Goal: Task Accomplishment & Management: Complete application form

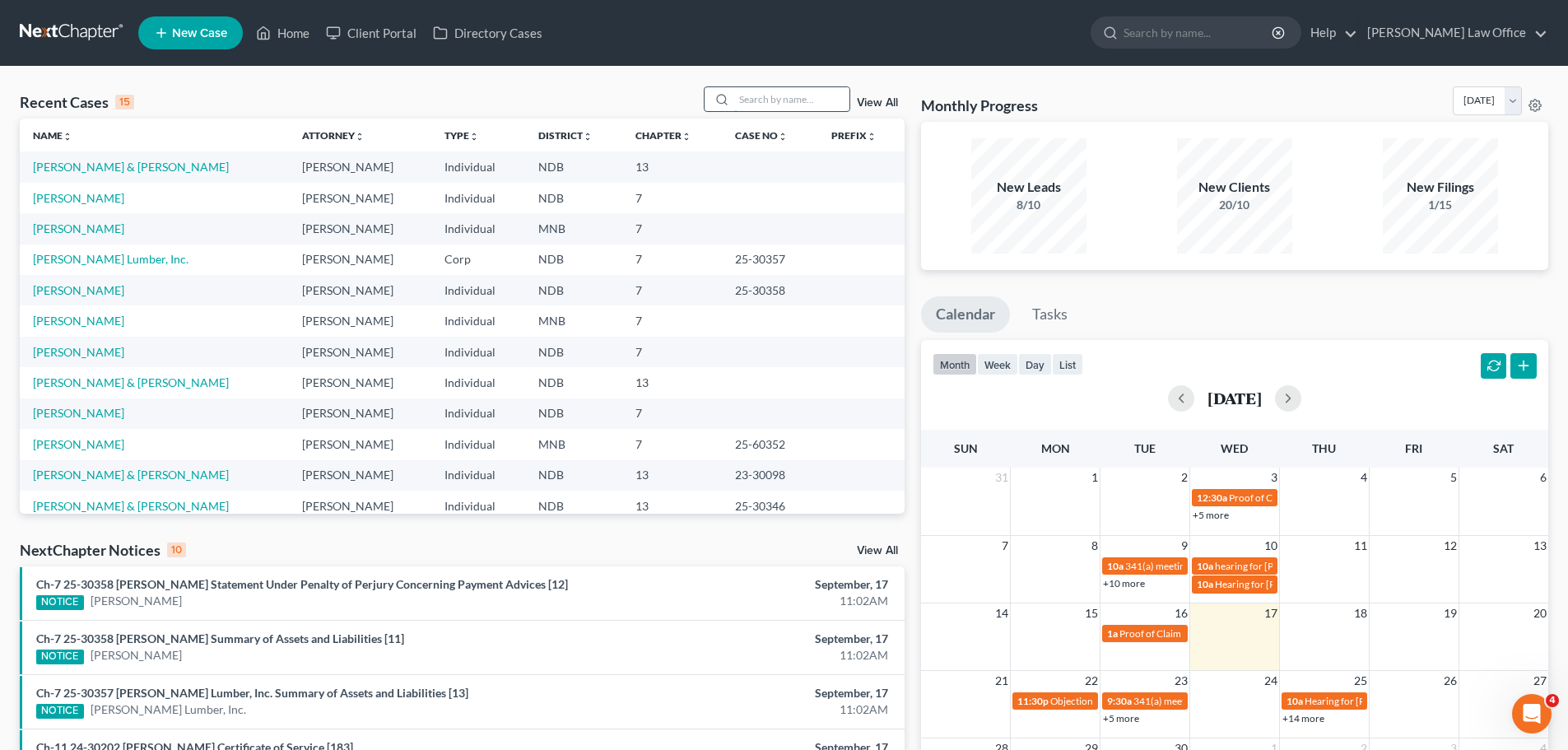
click at [751, 93] on input "search" at bounding box center [791, 99] width 115 height 24
type input "[PERSON_NAME]"
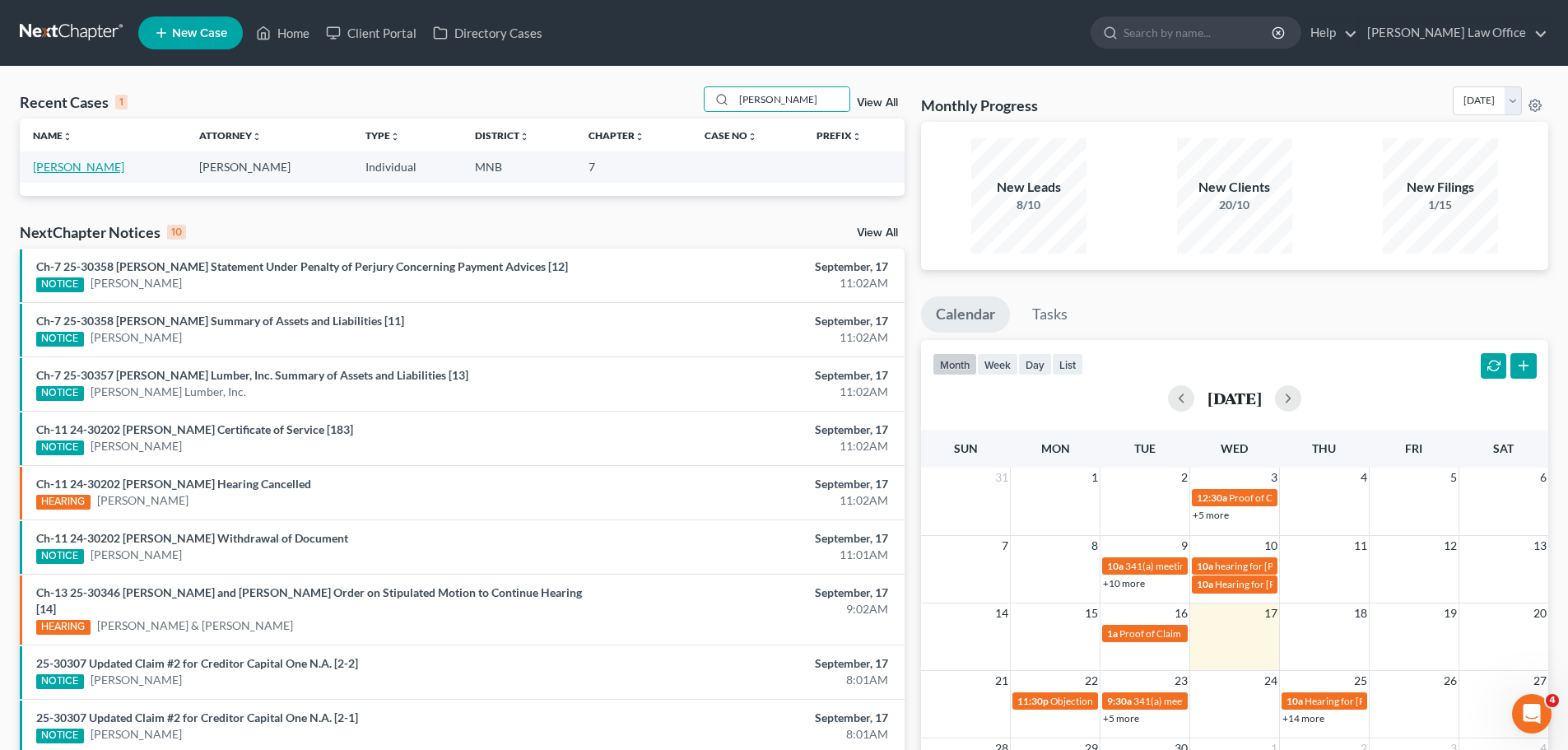
click at [86, 161] on link "[PERSON_NAME]" at bounding box center [79, 166] width 91 height 14
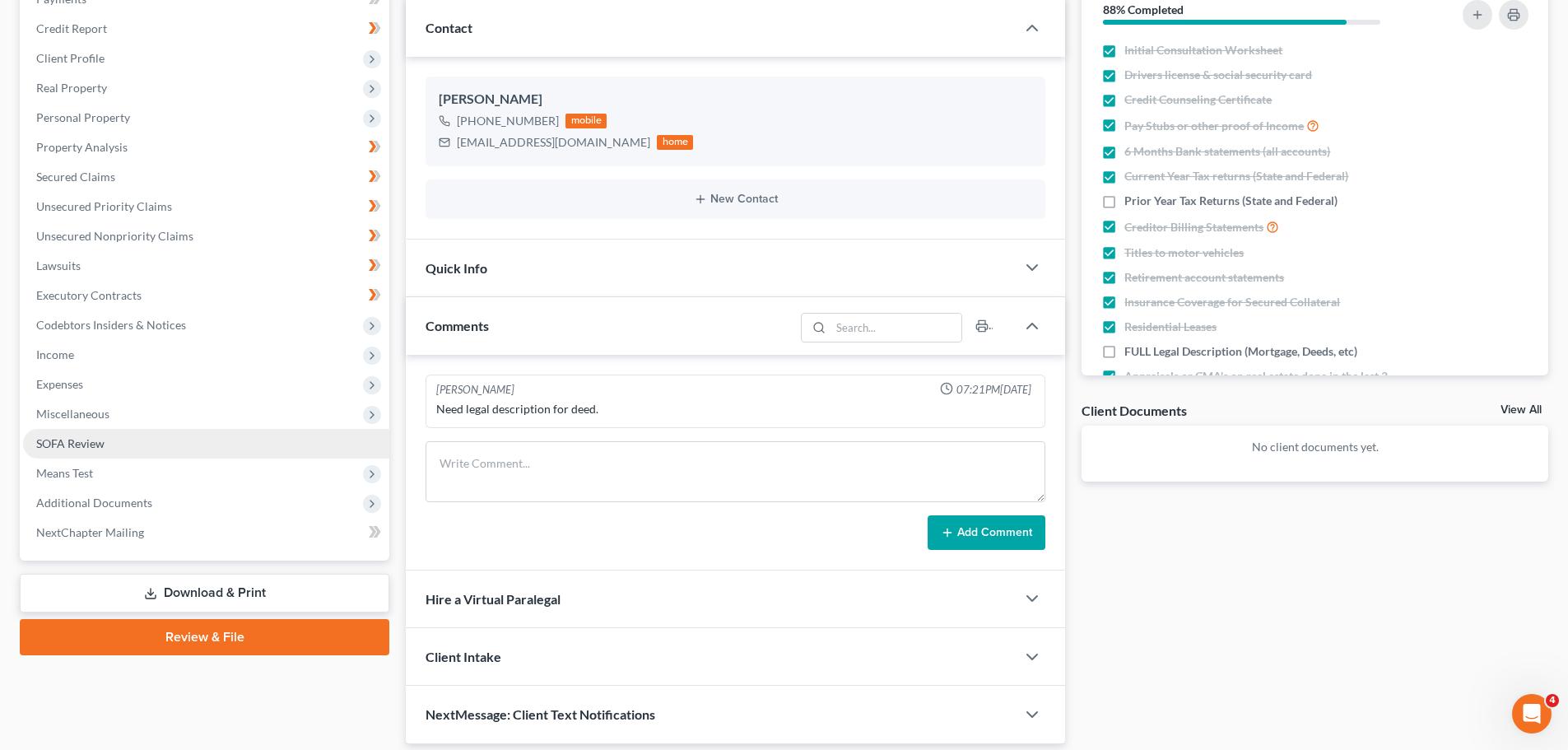
scroll to position [247, 0]
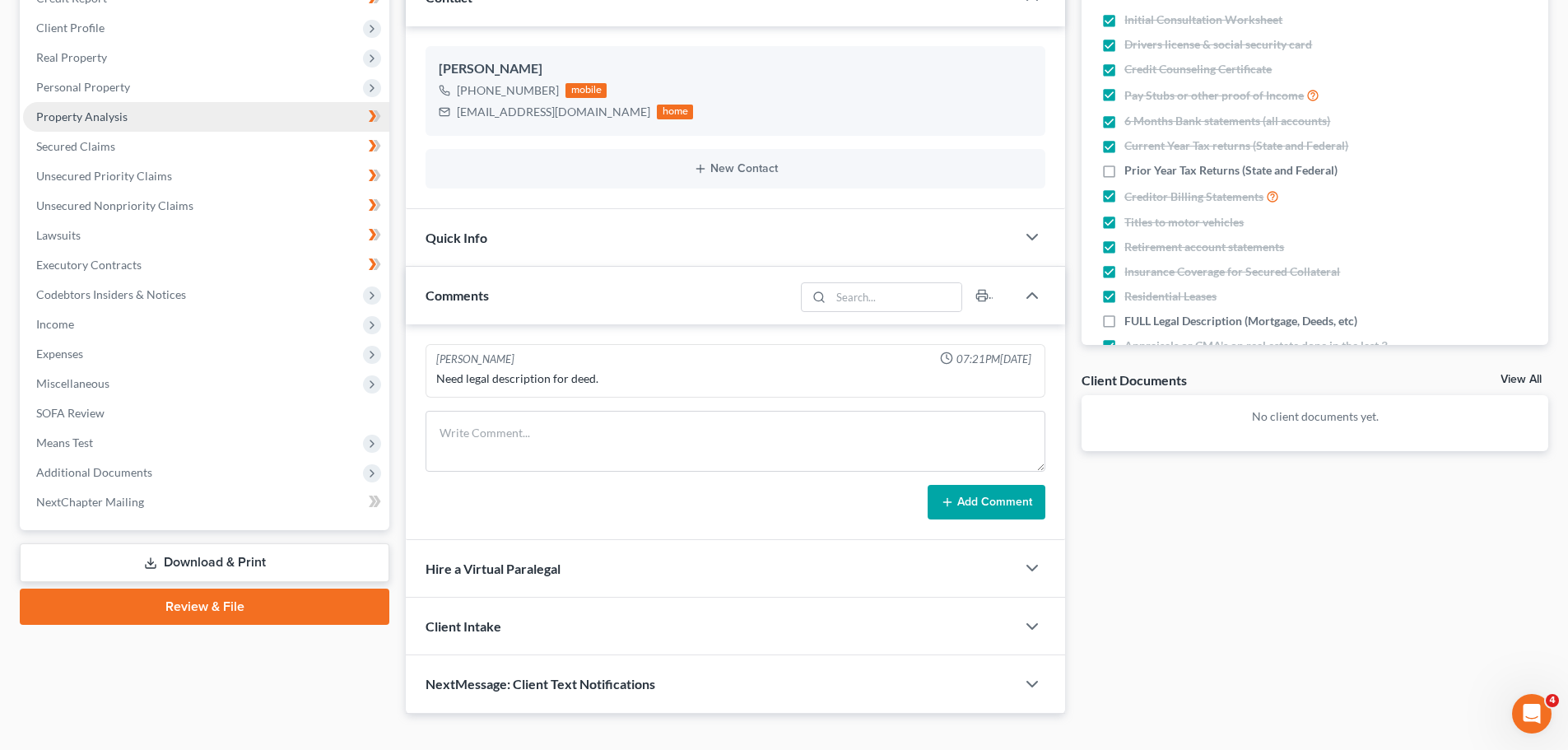
click at [91, 111] on span "Property Analysis" at bounding box center [82, 116] width 91 height 14
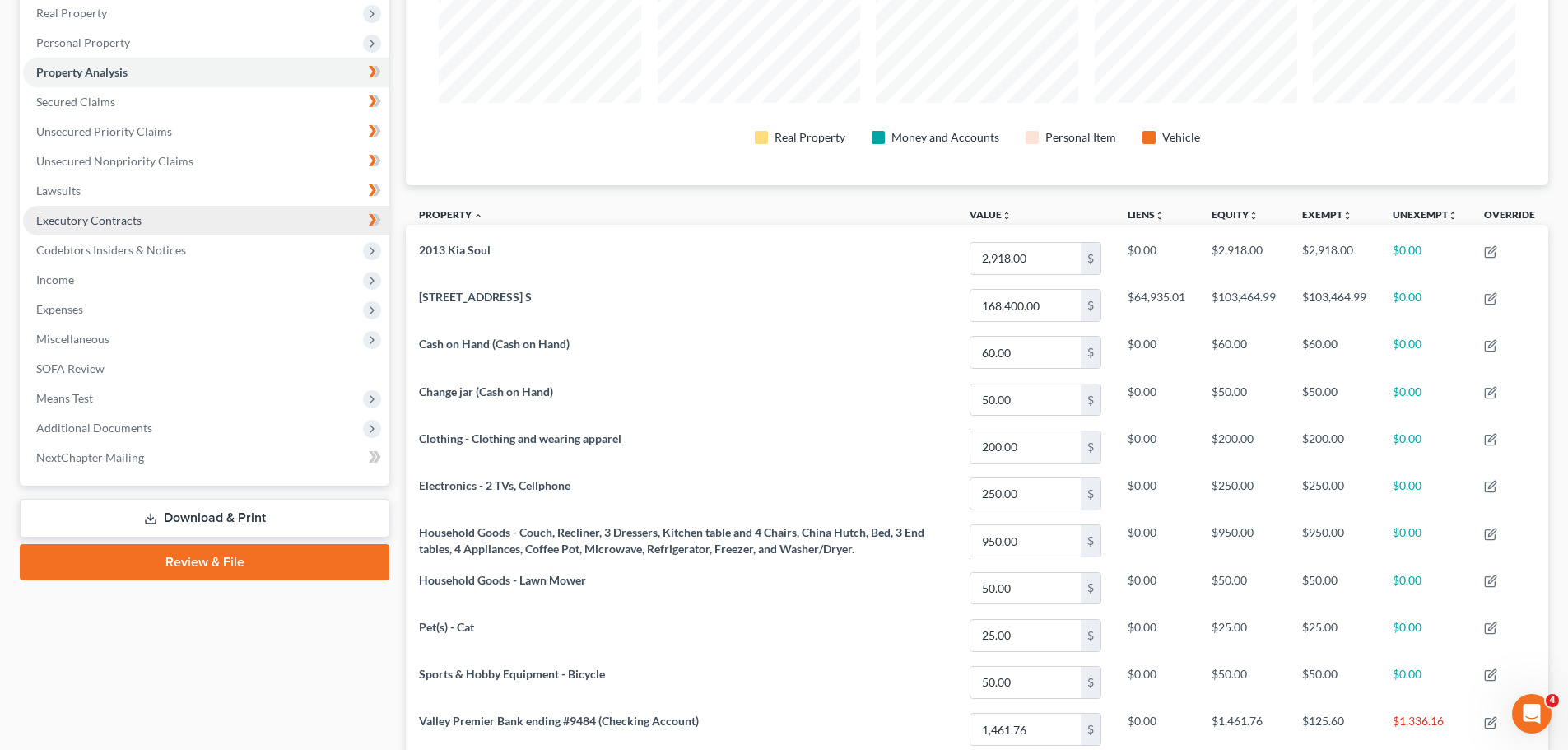
scroll to position [209, 0]
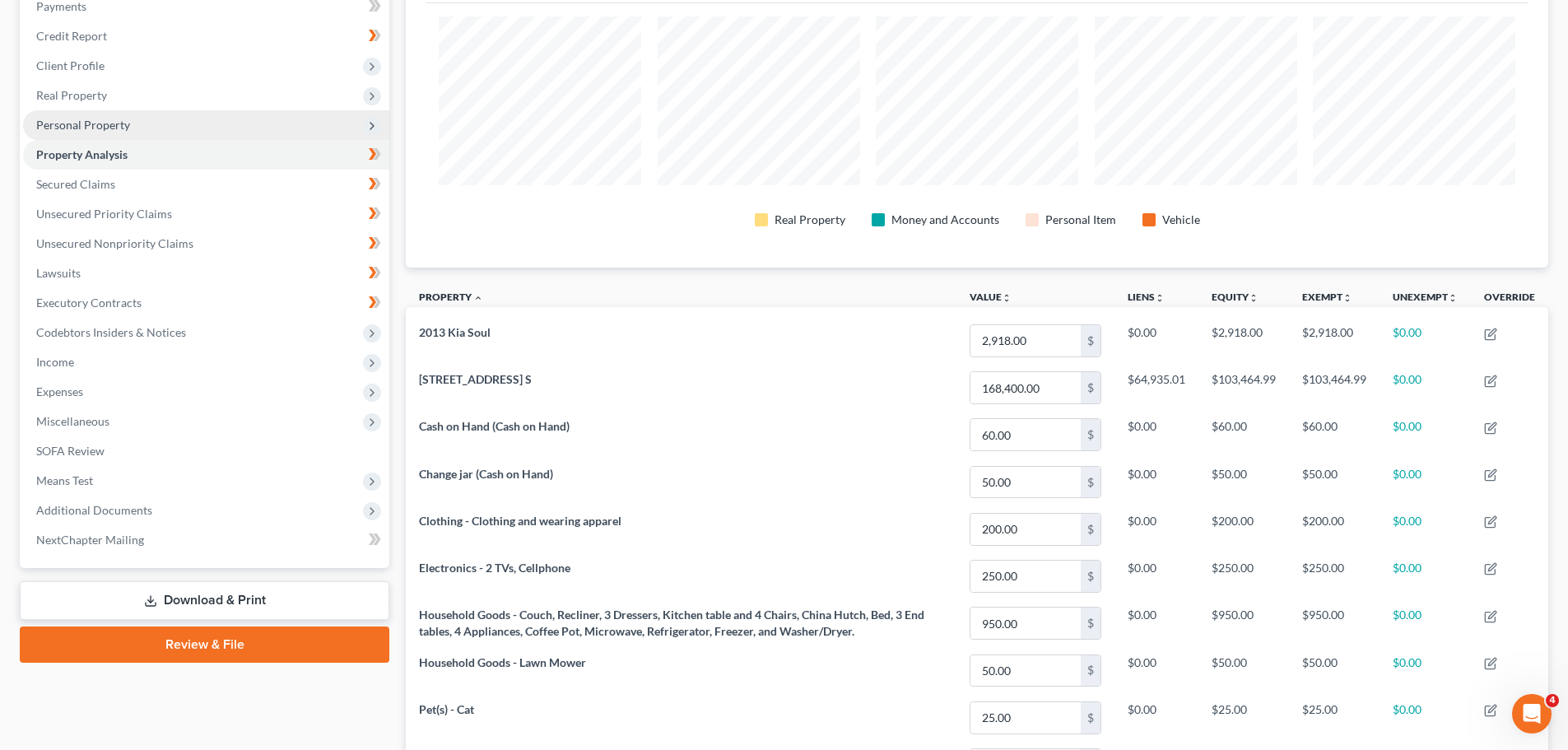
click at [93, 120] on span "Personal Property" at bounding box center [83, 125] width 94 height 14
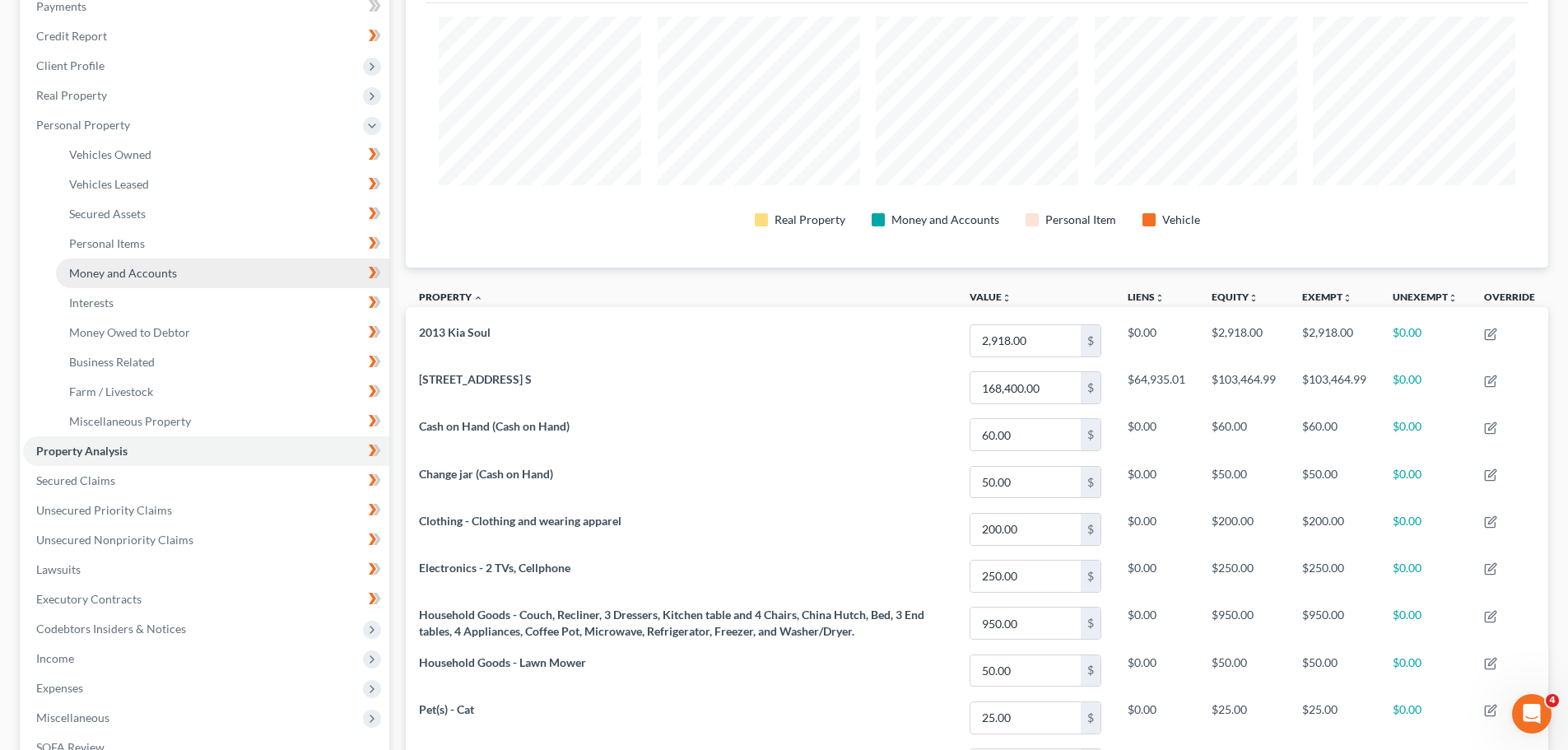
click at [100, 278] on span "Money and Accounts" at bounding box center [123, 272] width 108 height 14
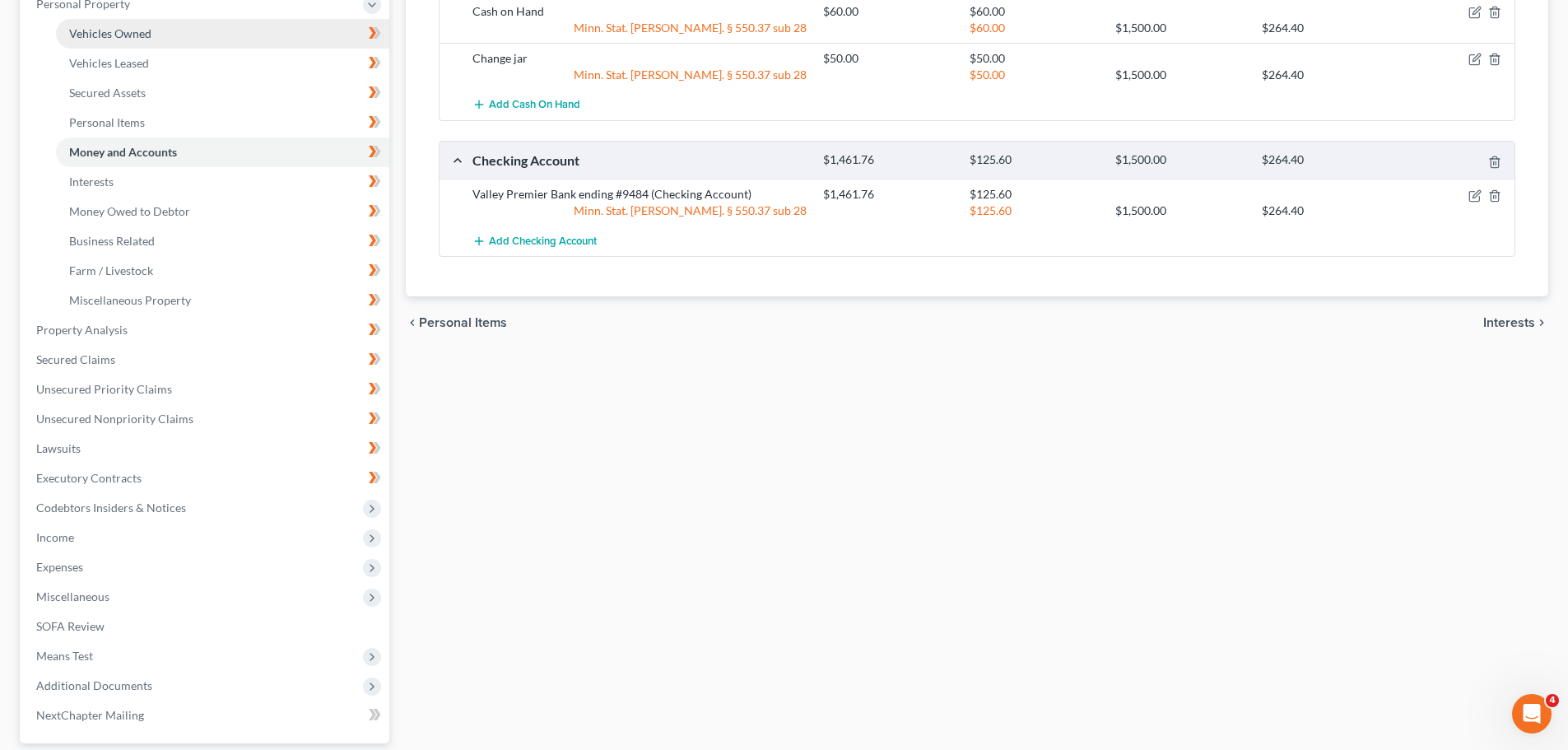
scroll to position [164, 0]
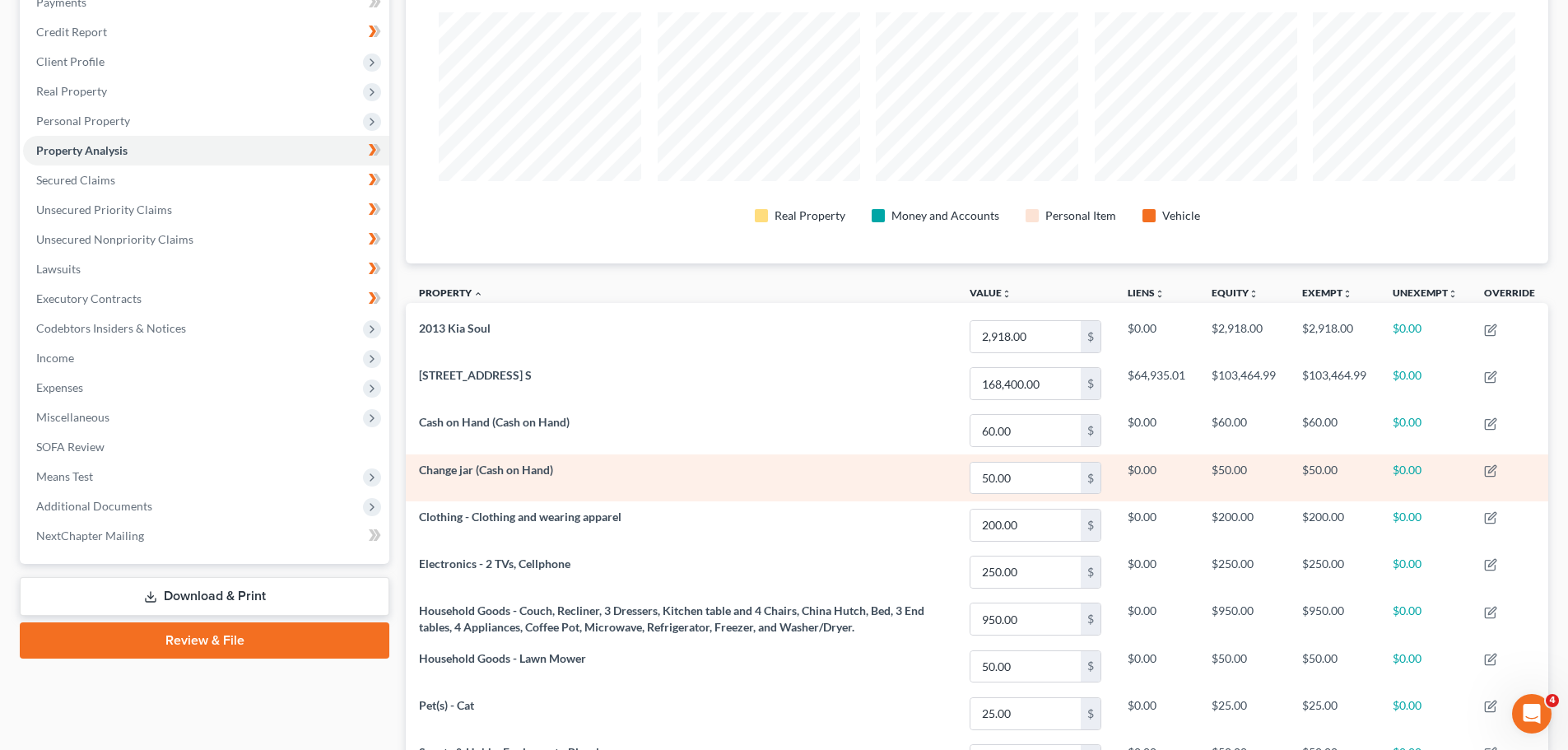
scroll to position [209, 0]
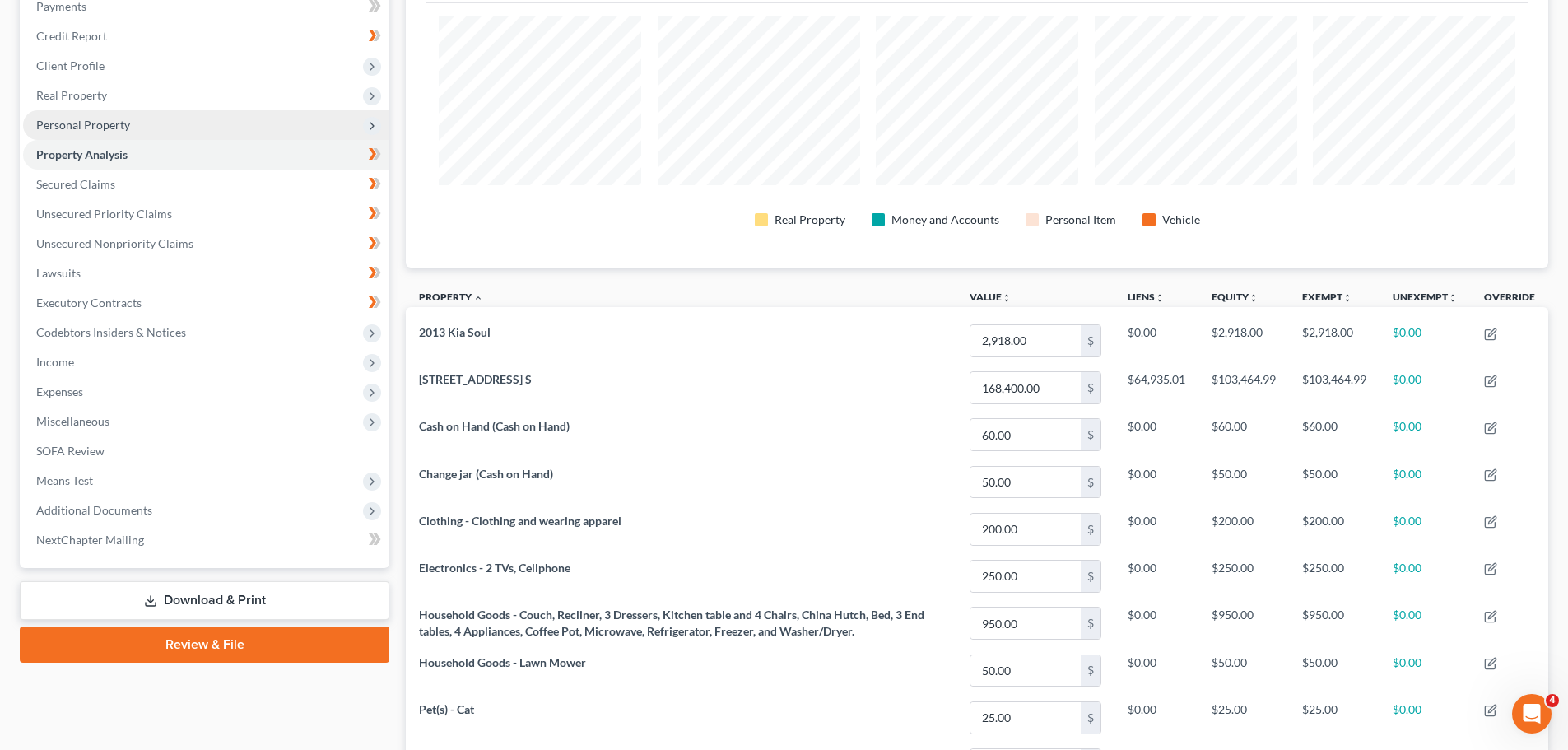
click at [106, 126] on span "Personal Property" at bounding box center [83, 125] width 94 height 14
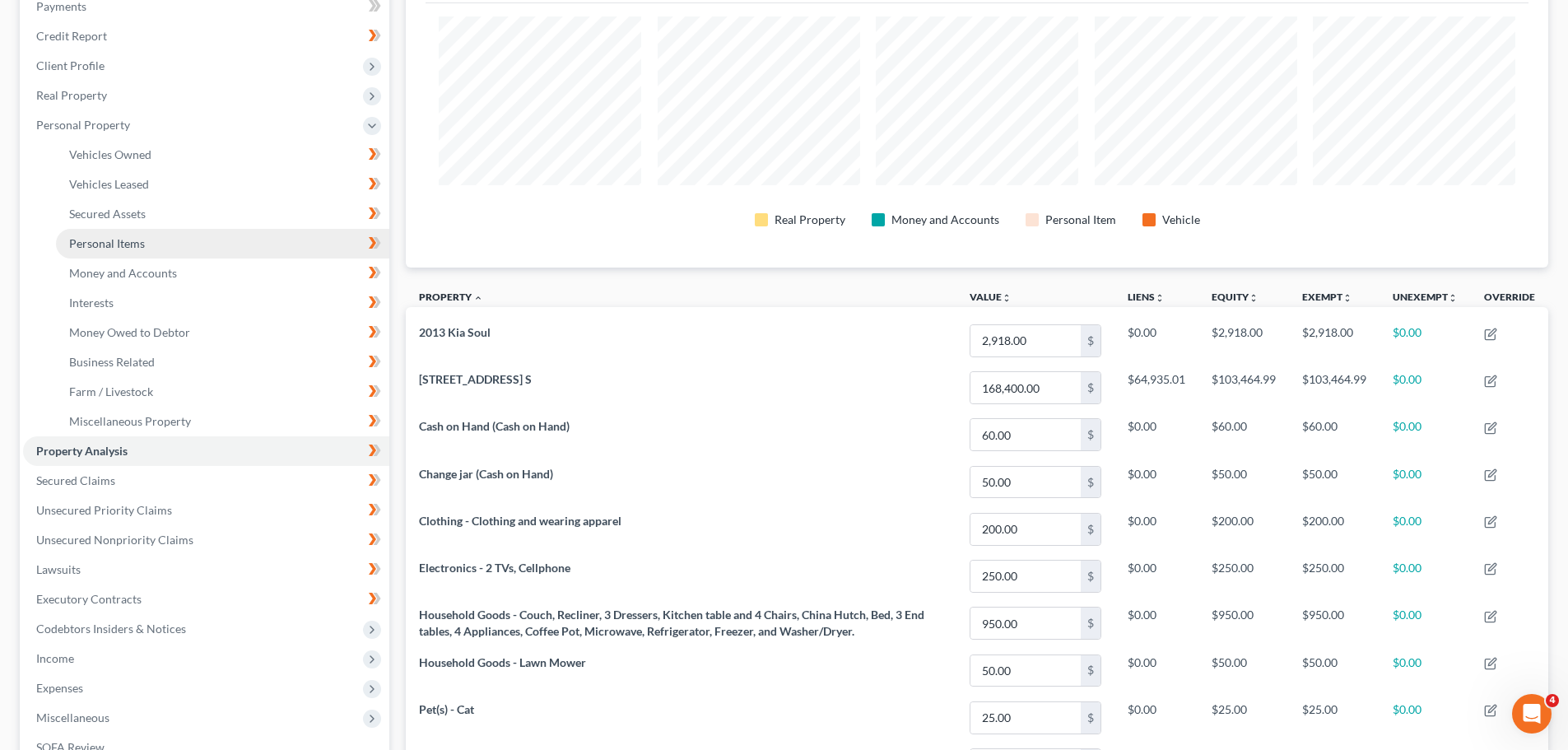
click at [117, 244] on span "Personal Items" at bounding box center [106, 243] width 76 height 14
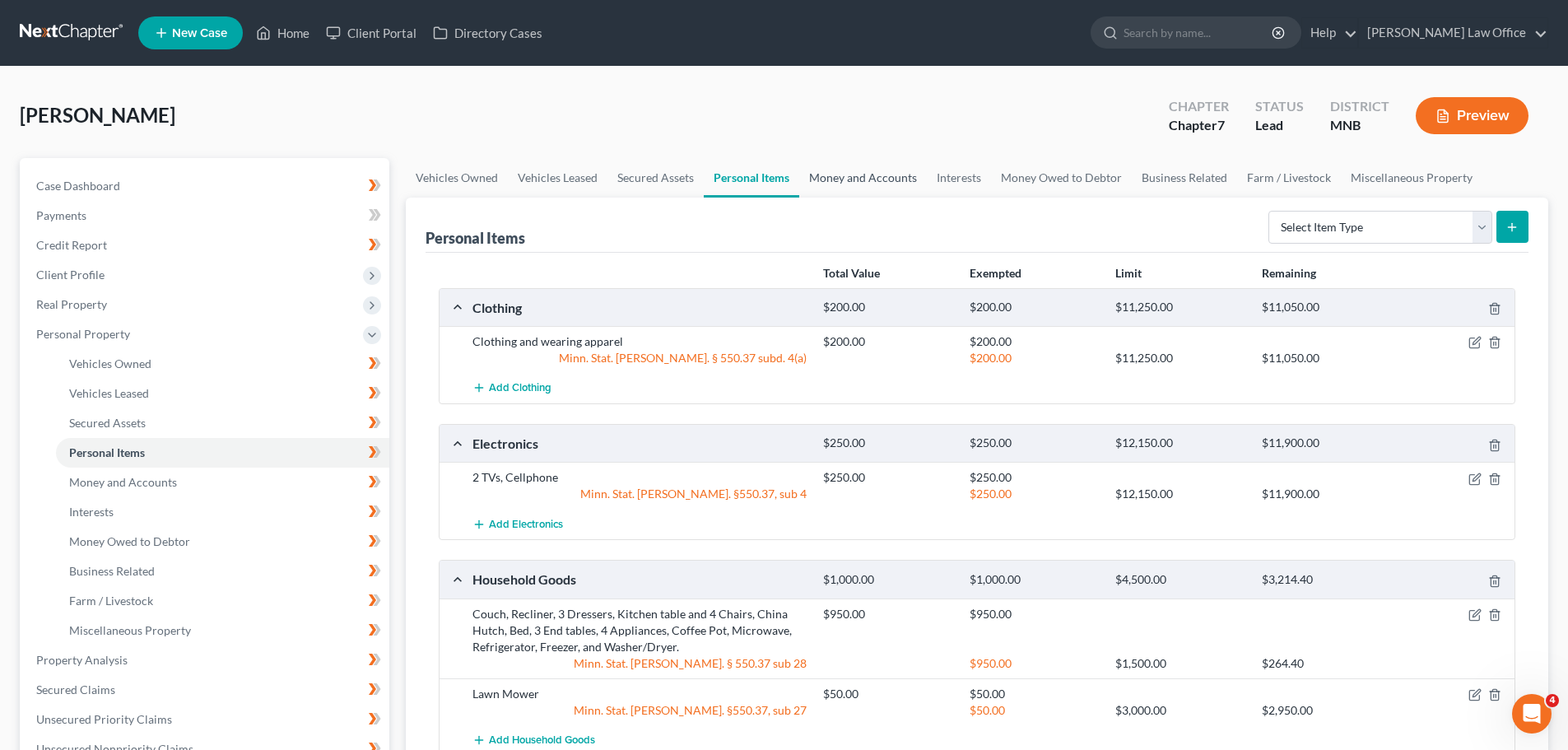
click at [838, 177] on link "Money and Accounts" at bounding box center [863, 178] width 128 height 40
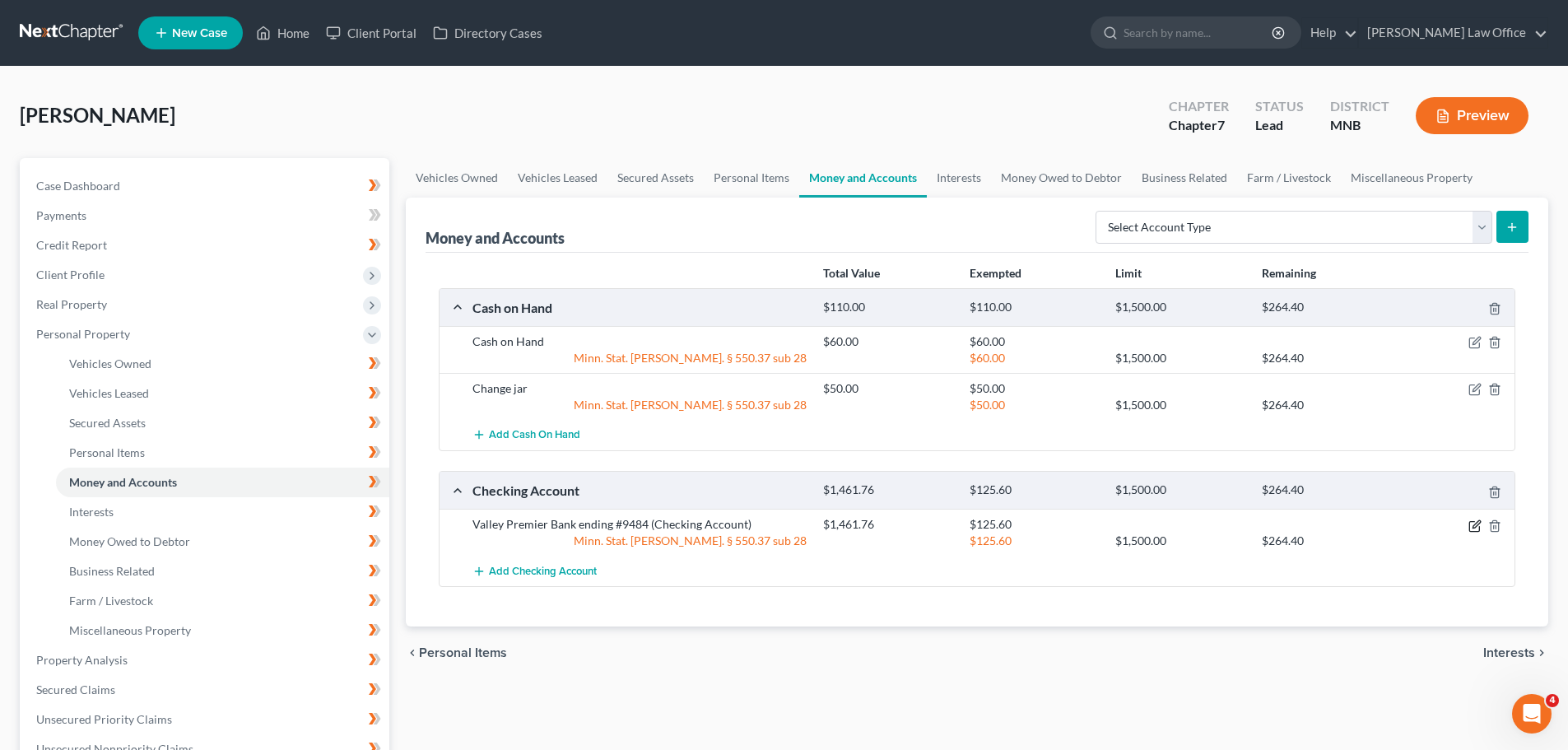
click at [1476, 528] on icon "button" at bounding box center [1475, 527] width 13 height 13
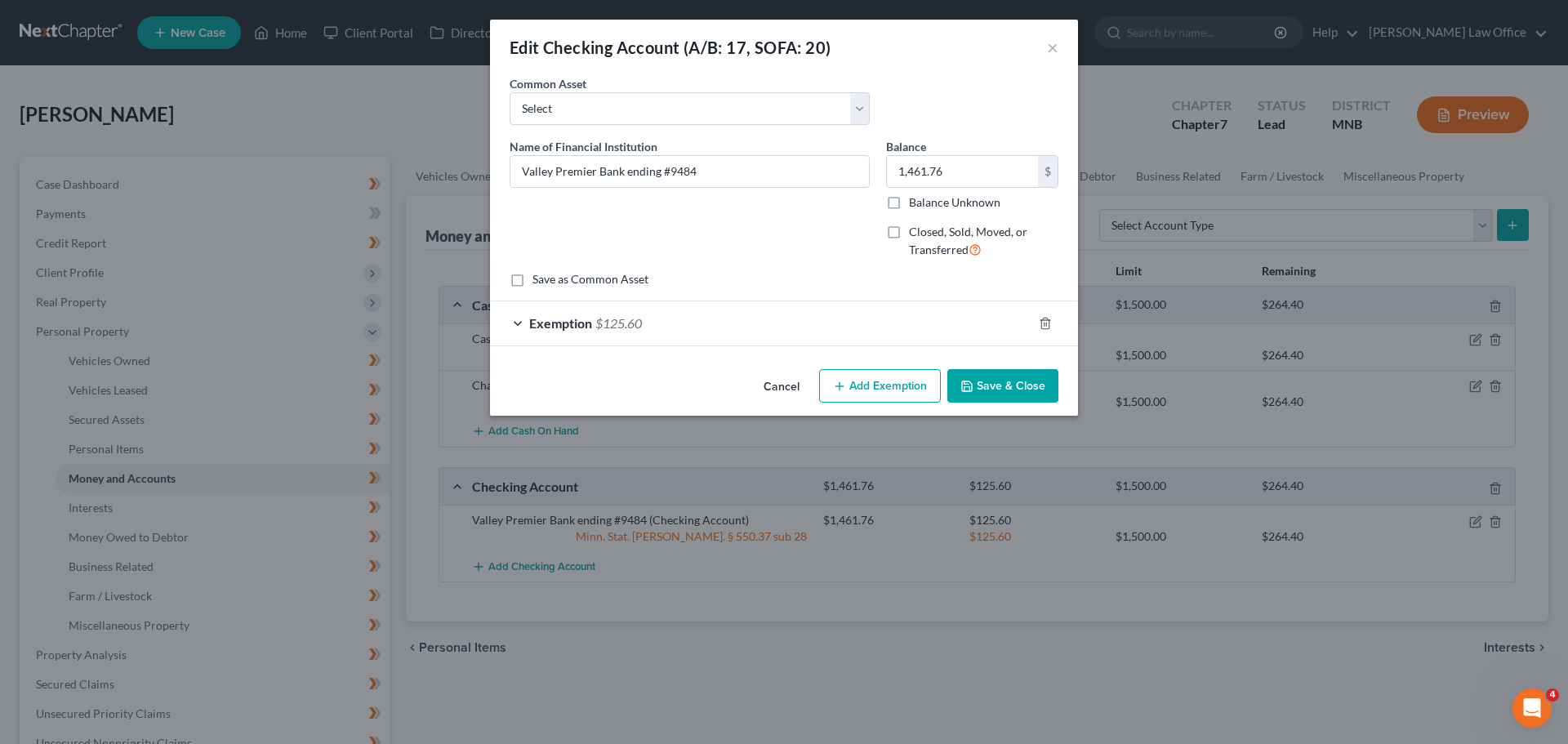
click at [991, 388] on button "Save & Close" at bounding box center [1002, 386] width 111 height 35
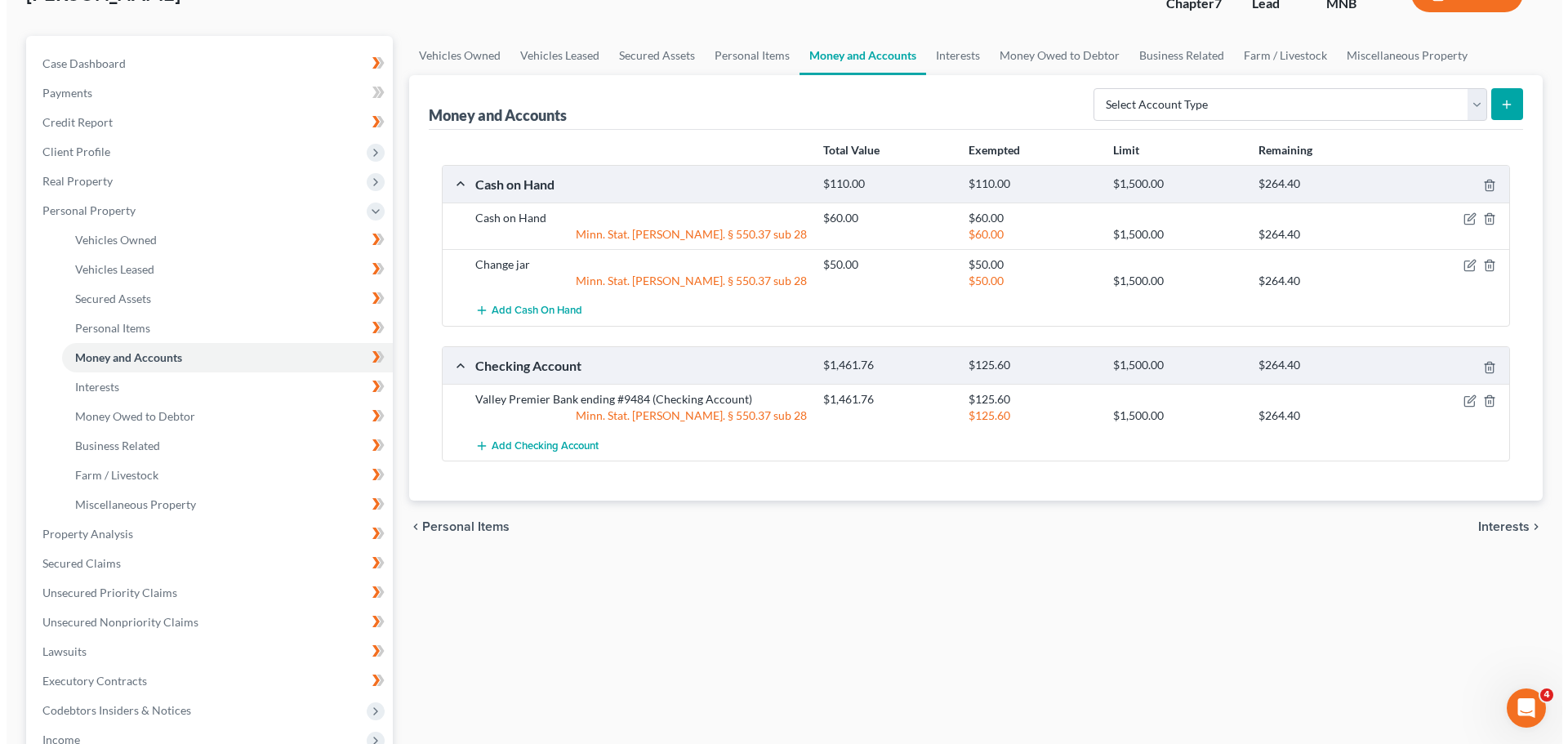
scroll to position [82, 0]
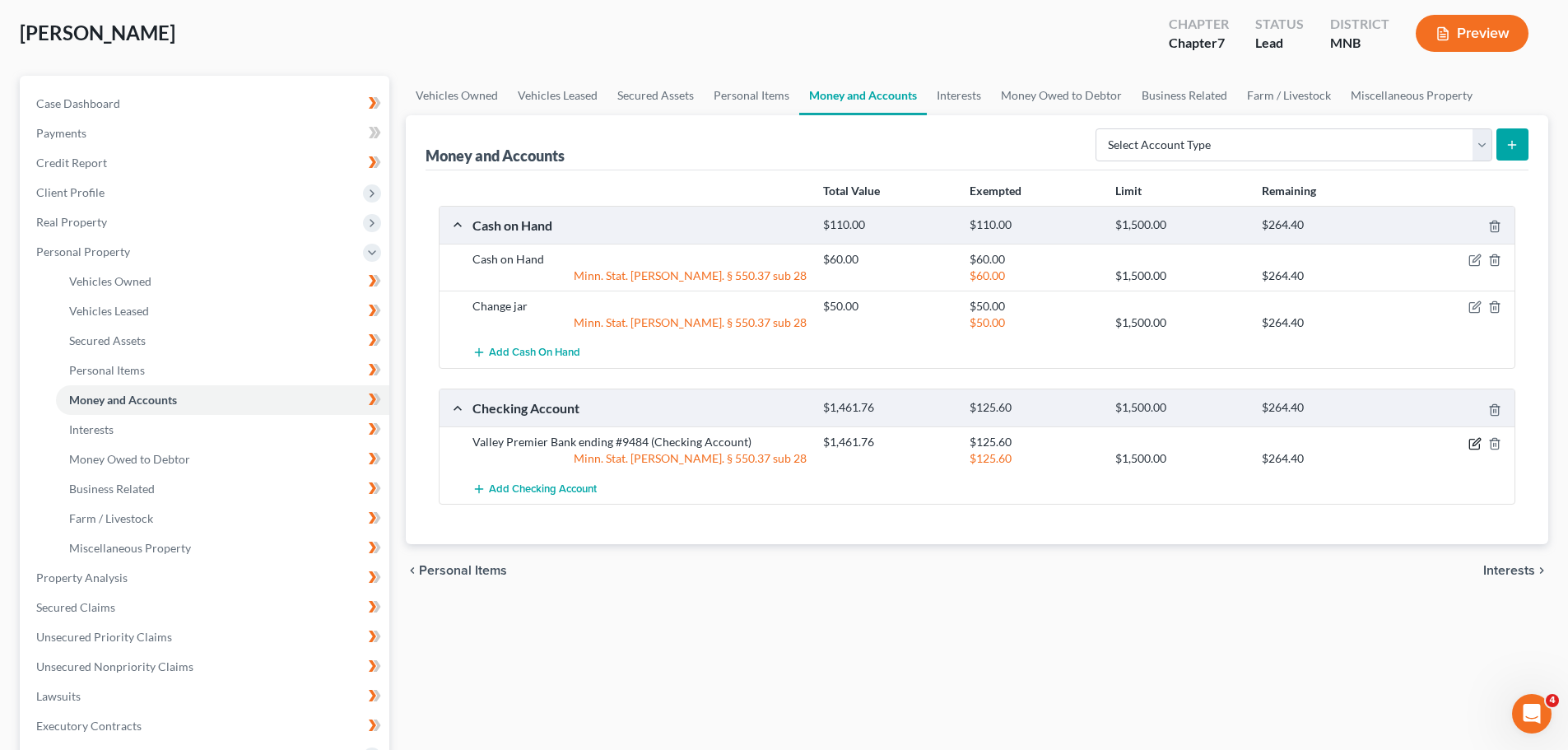
click at [1477, 444] on icon "button" at bounding box center [1476, 441] width 7 height 7
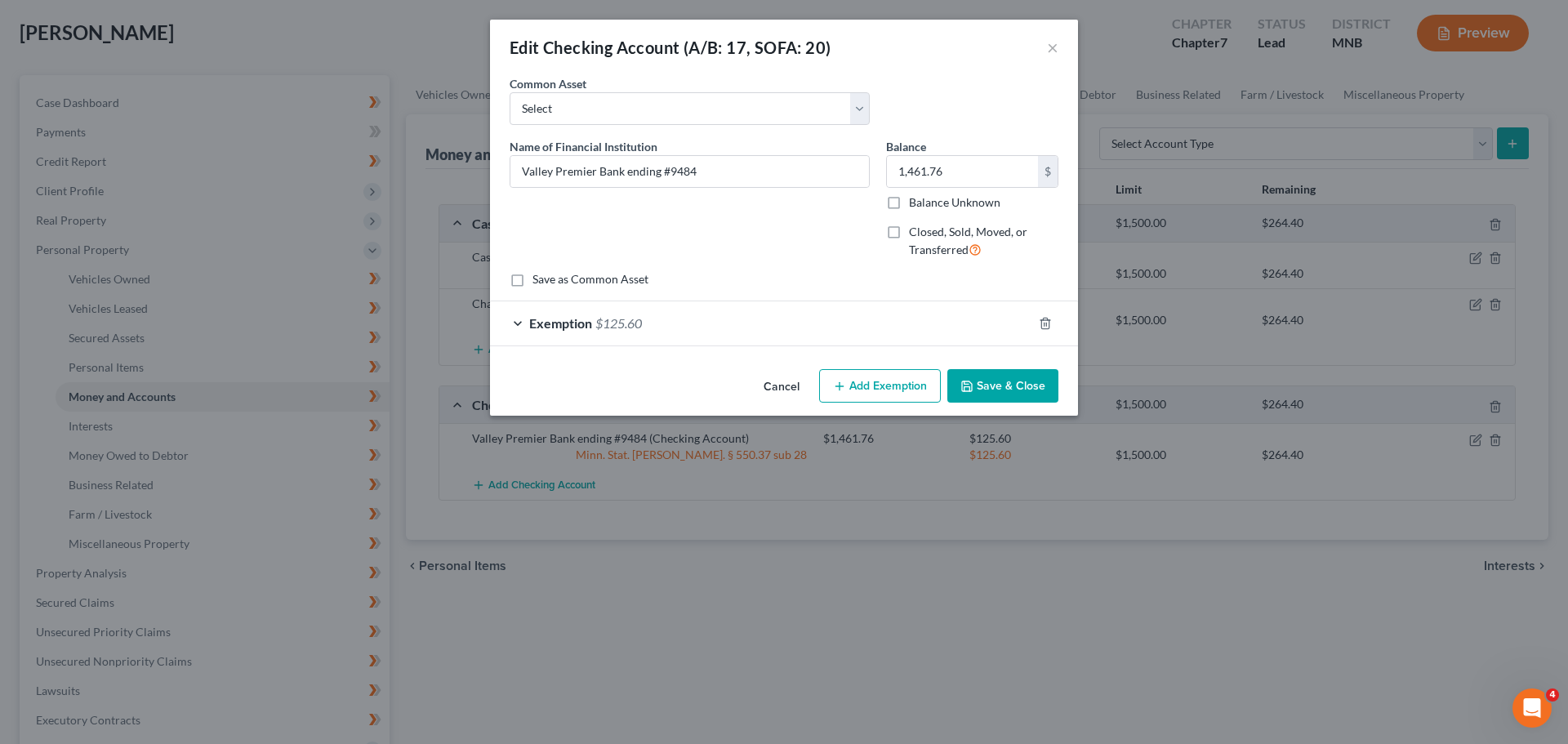
click at [879, 383] on button "Add Exemption" at bounding box center [880, 386] width 122 height 35
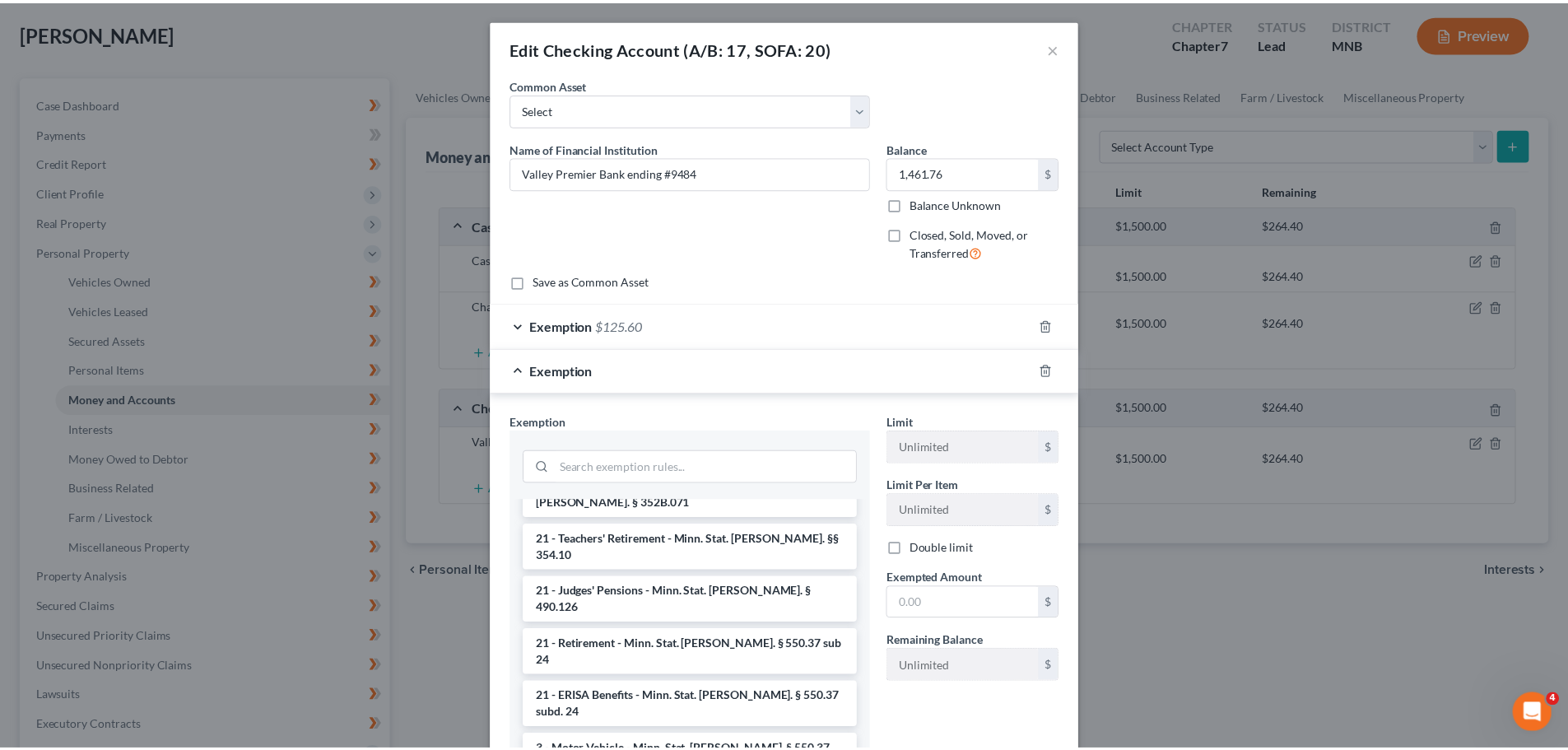
scroll to position [823, 0]
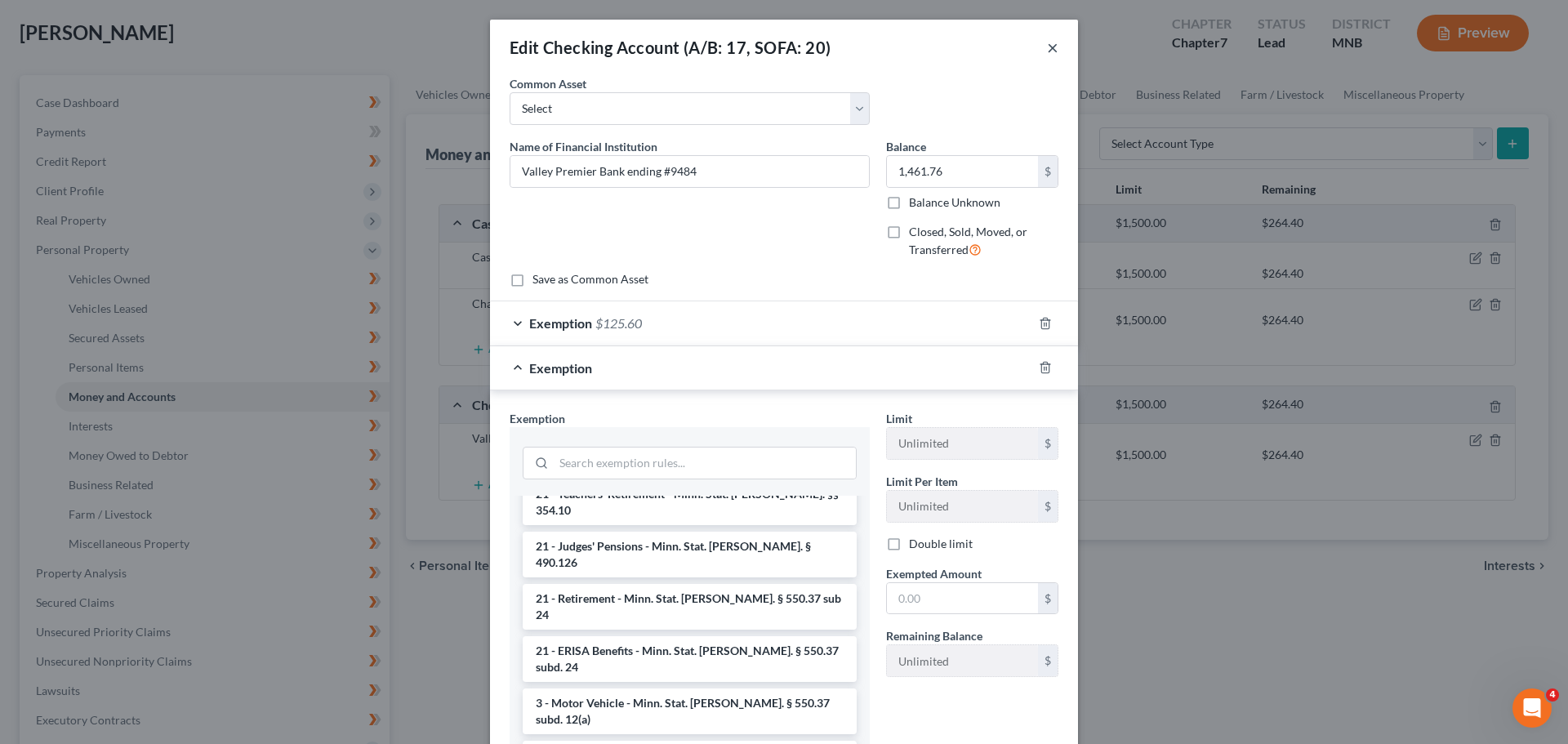
click at [1051, 49] on button "×" at bounding box center [1052, 48] width 12 height 20
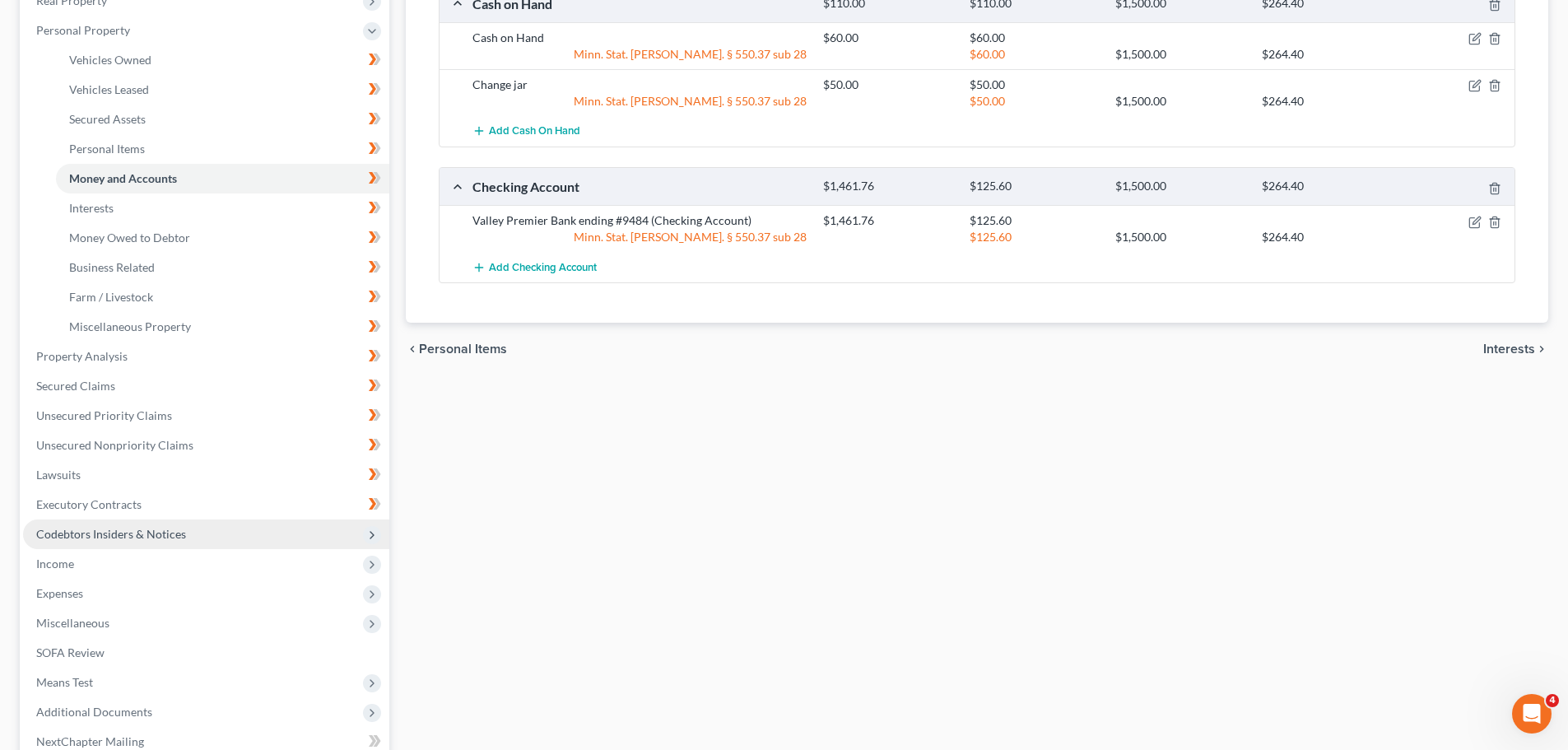
scroll to position [330, 0]
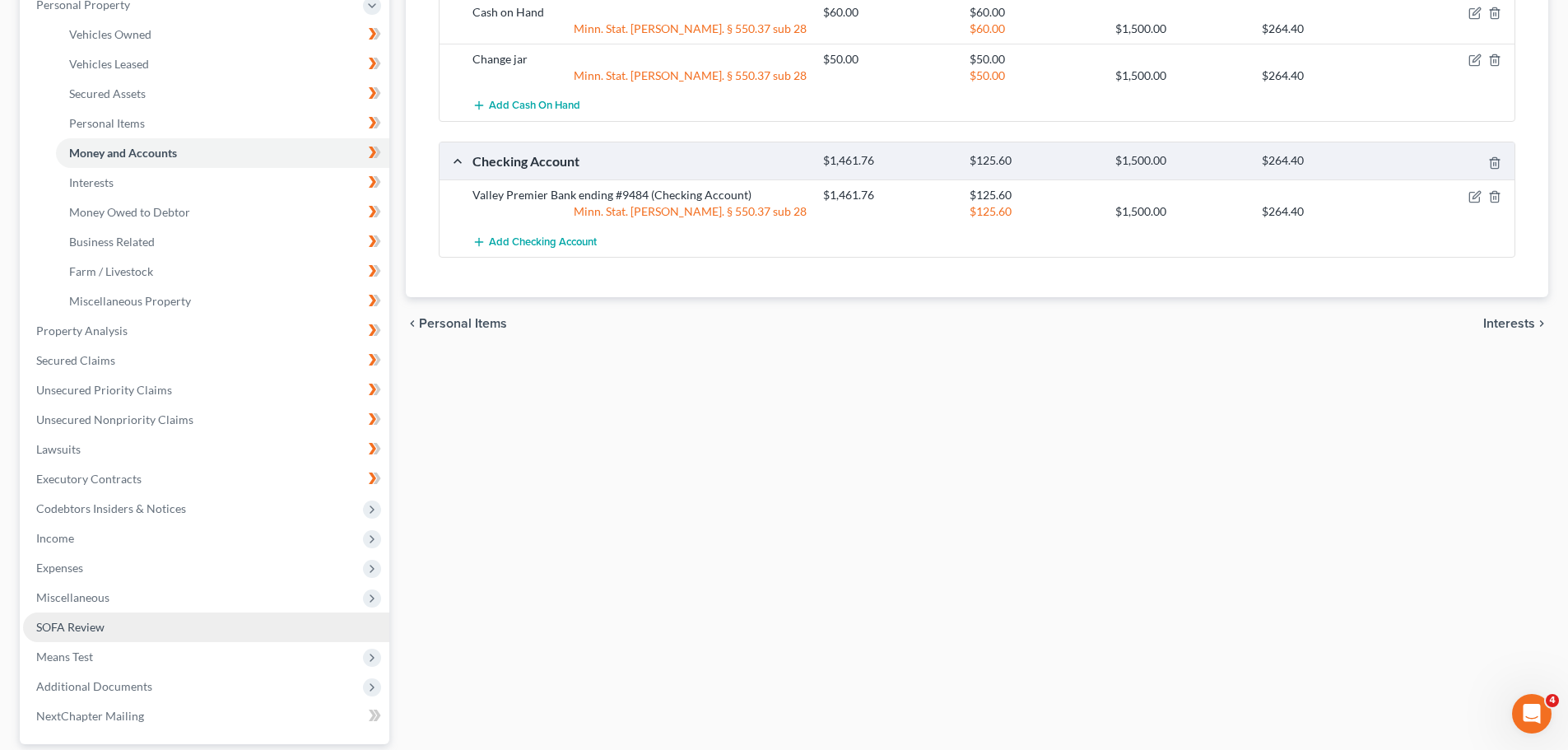
click at [60, 625] on span "SOFA Review" at bounding box center [71, 627] width 68 height 14
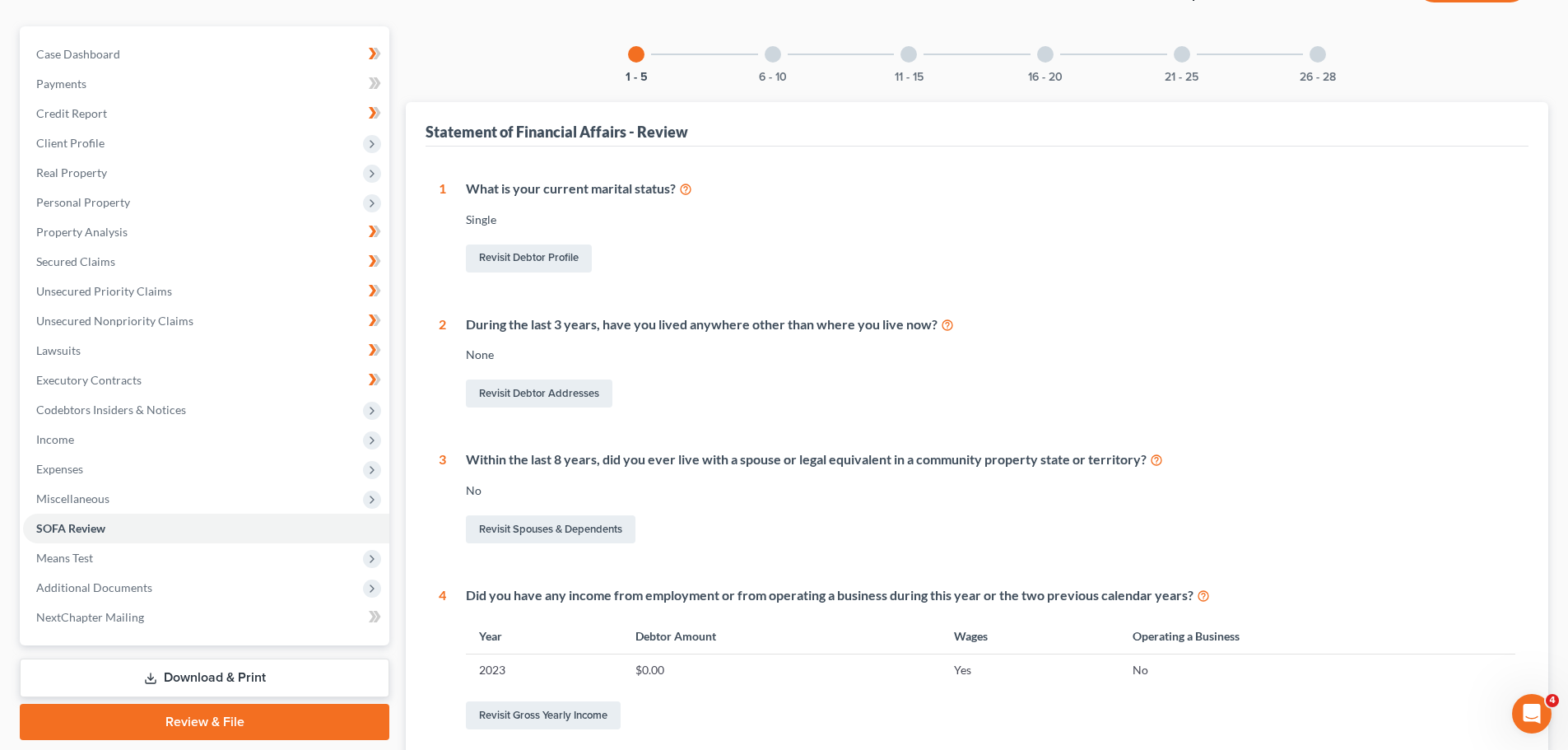
scroll to position [96, 0]
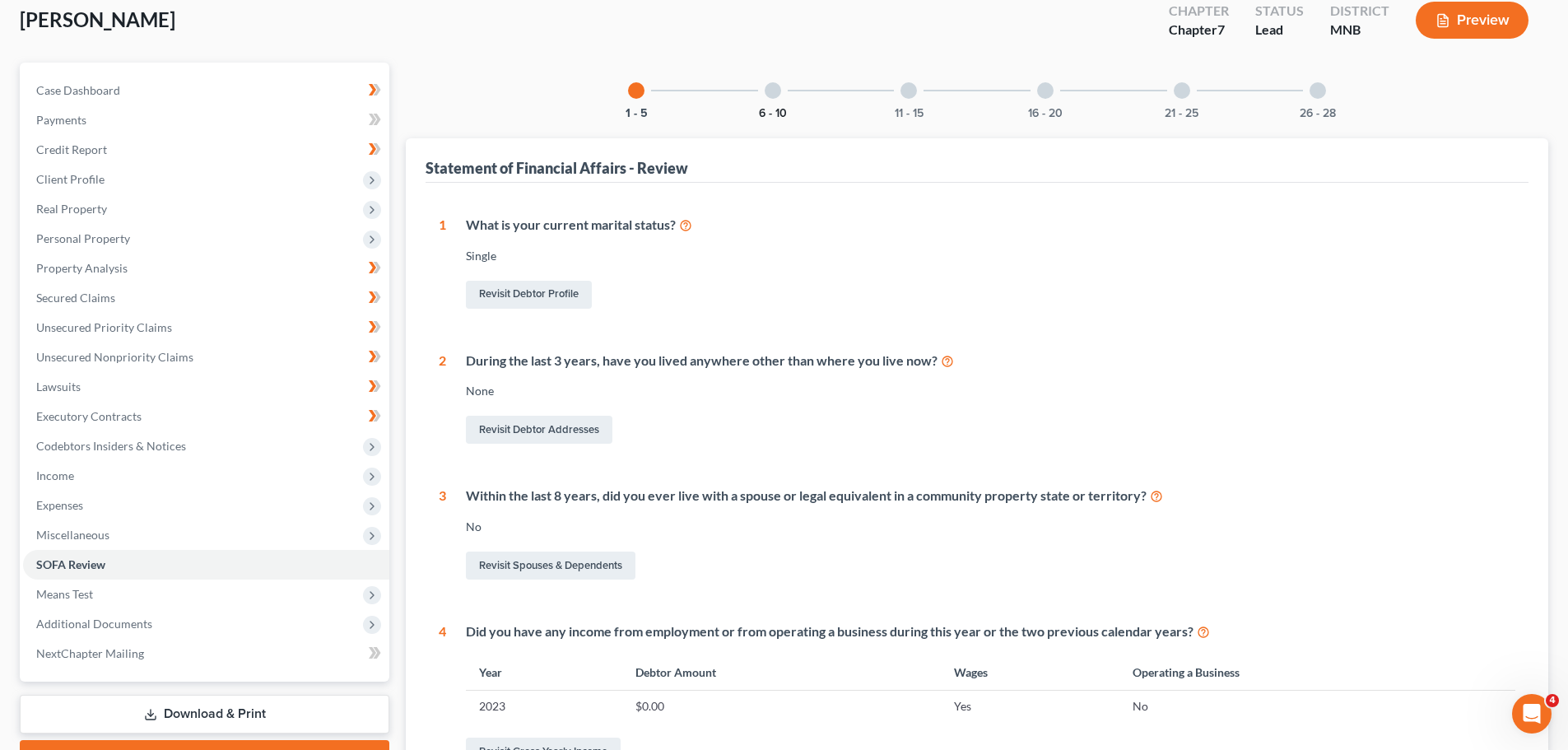
click at [779, 110] on button "6 - 10" at bounding box center [773, 114] width 28 height 12
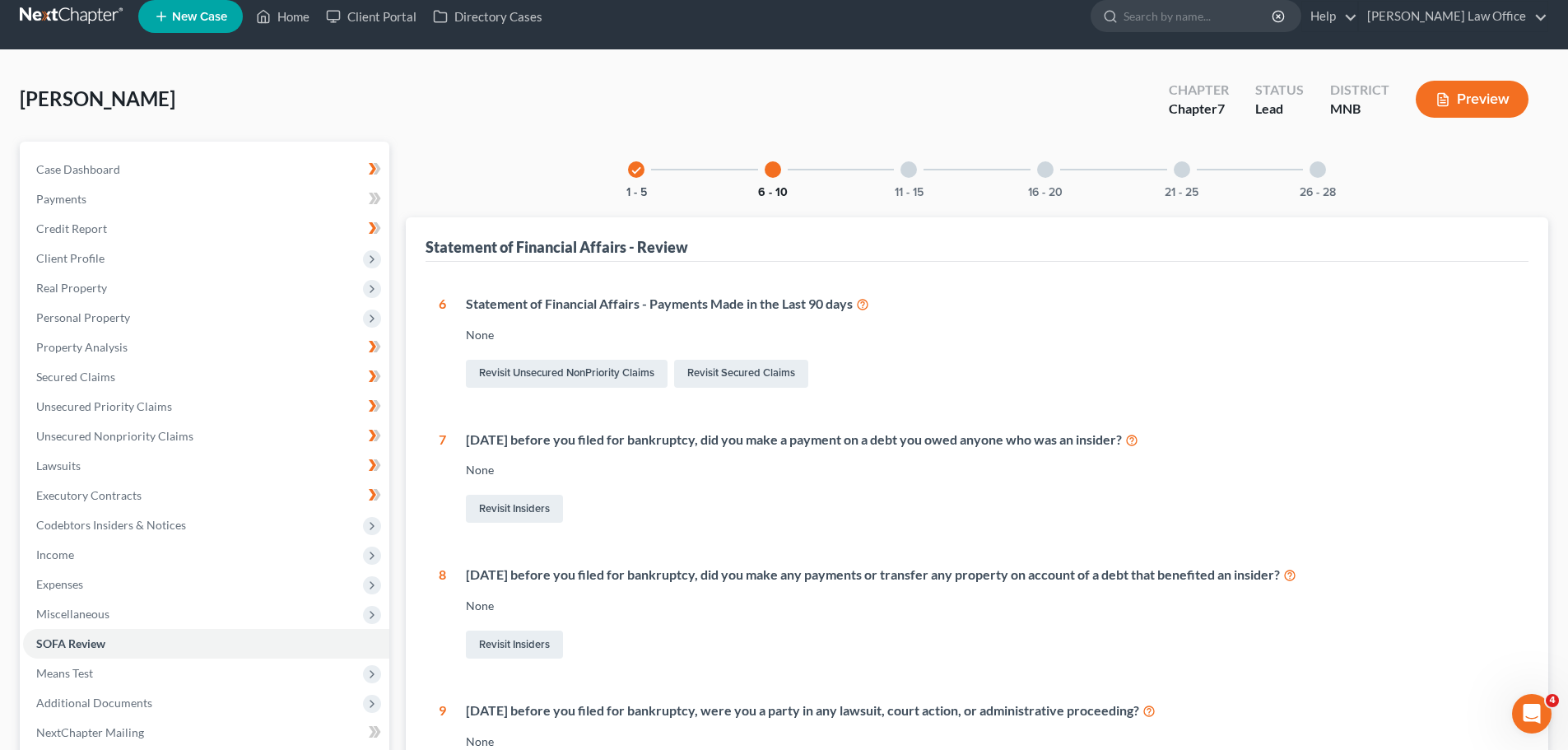
scroll to position [0, 0]
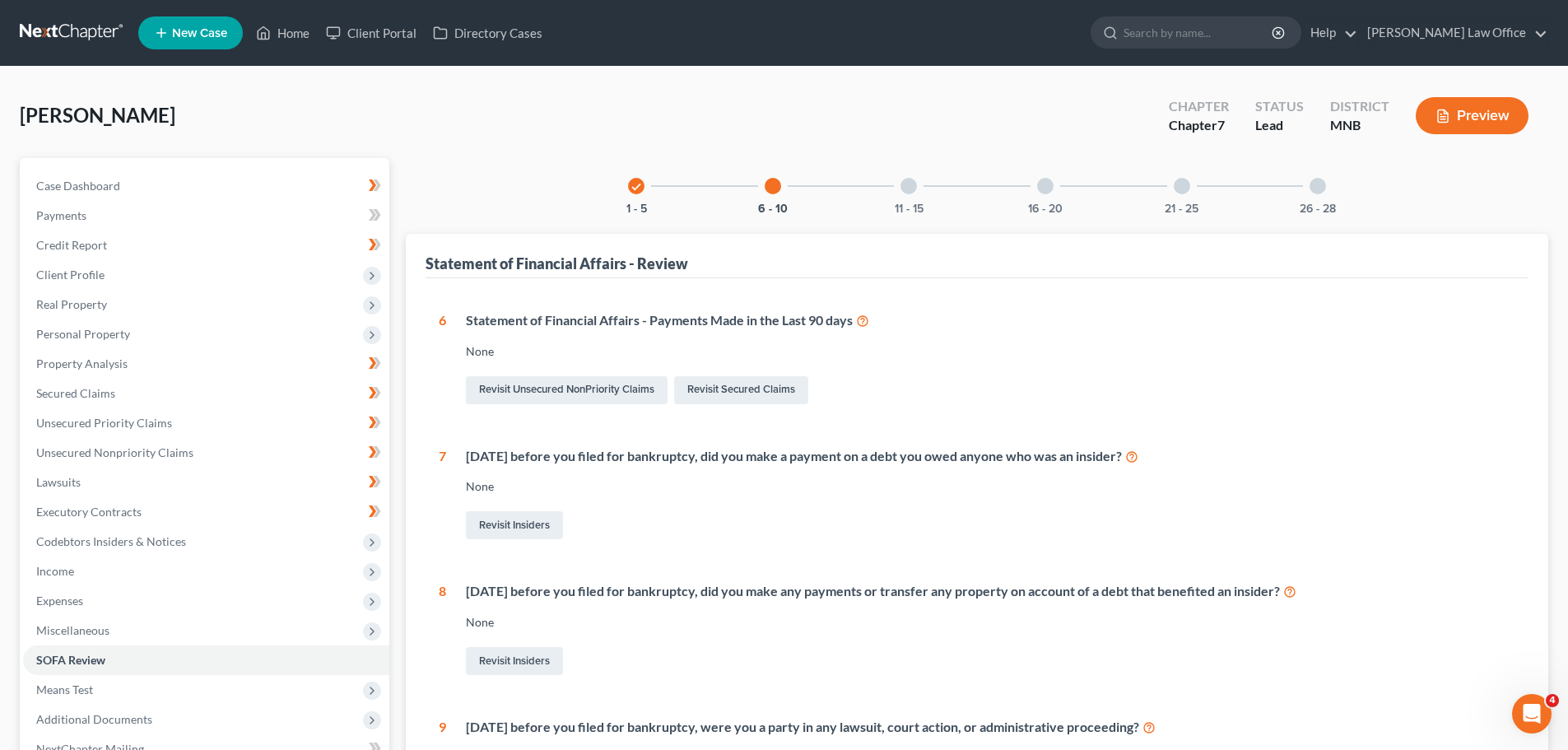
click at [906, 192] on div at bounding box center [909, 186] width 17 height 17
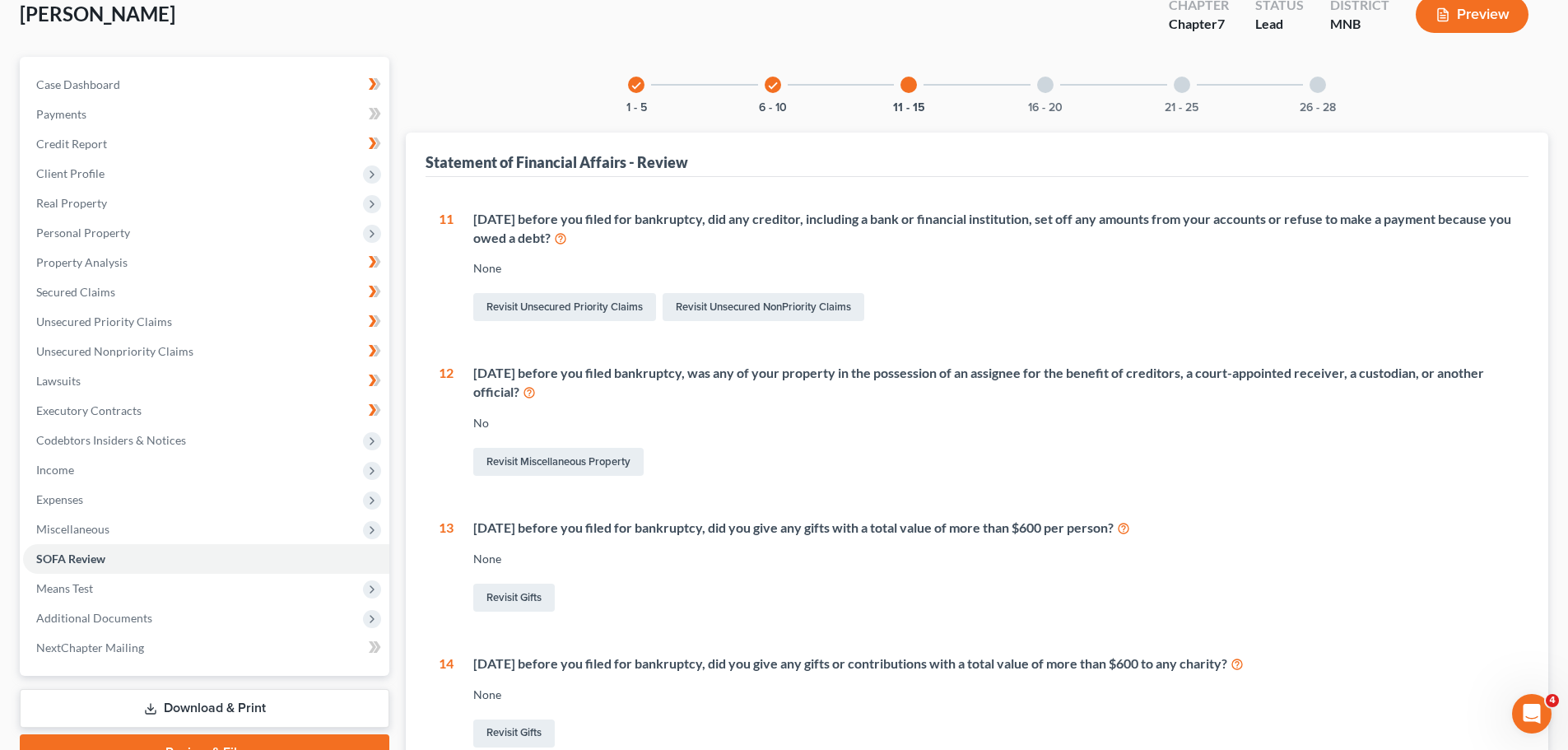
scroll to position [1, 0]
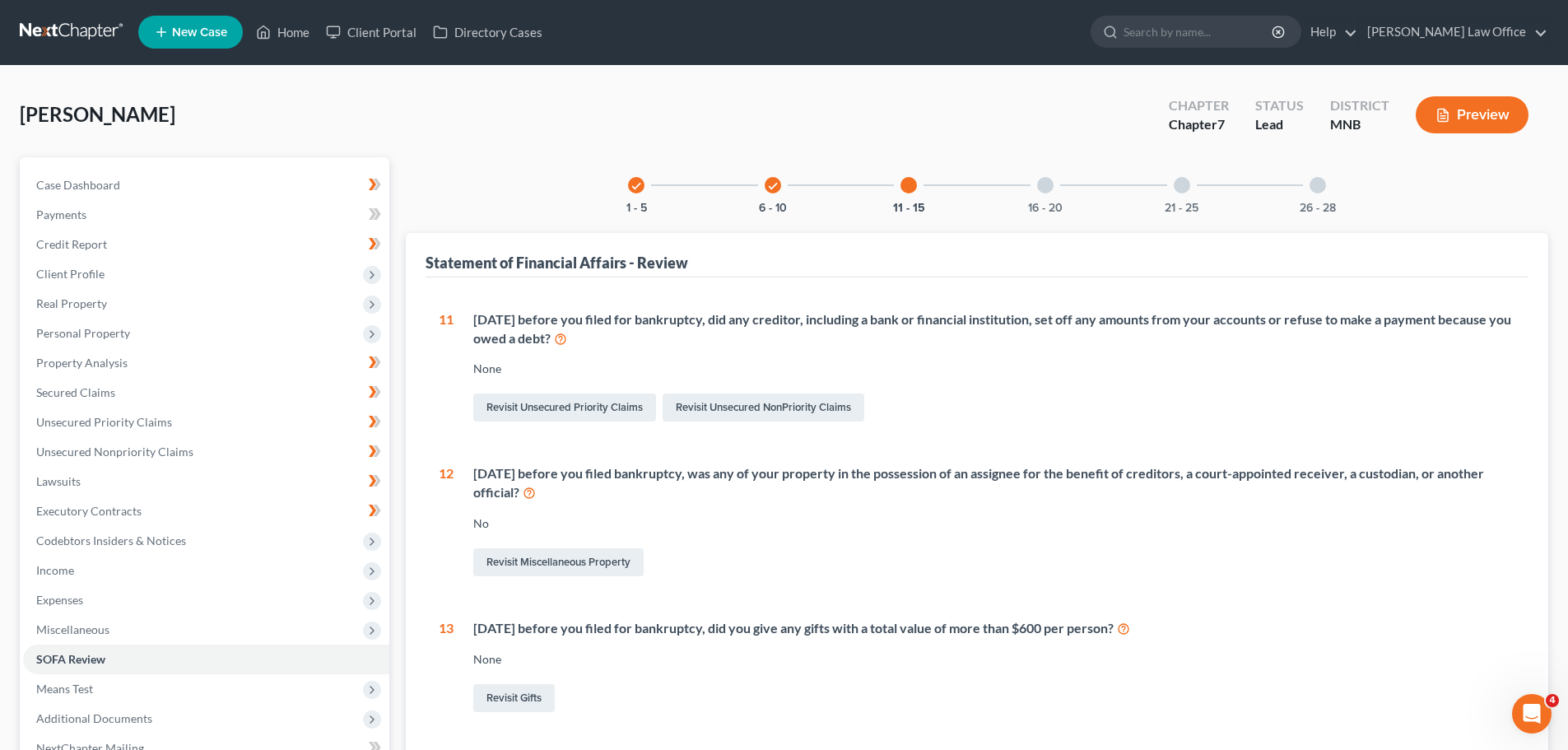
click at [1045, 197] on div "16 - 20" at bounding box center [1044, 184] width 56 height 56
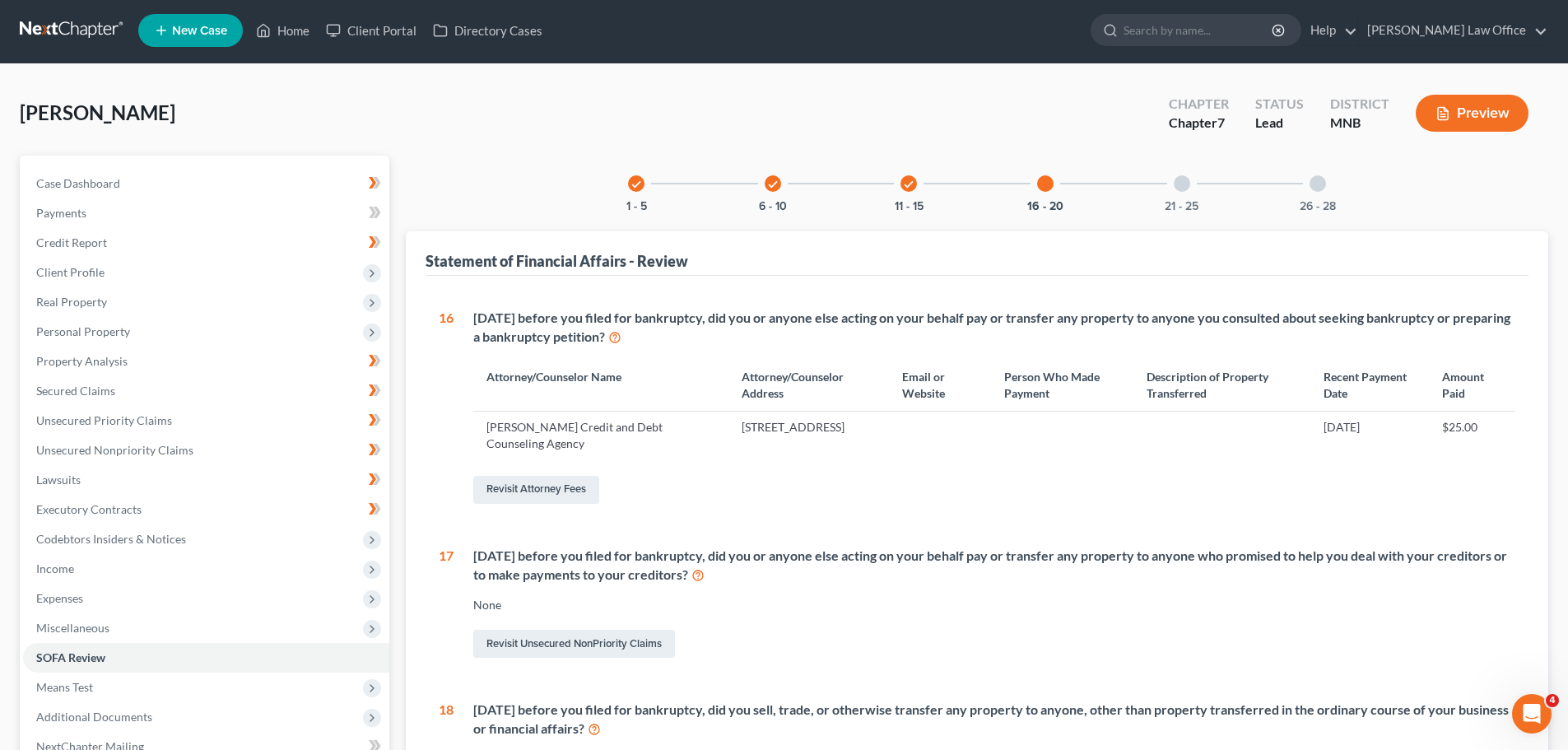
scroll to position [0, 0]
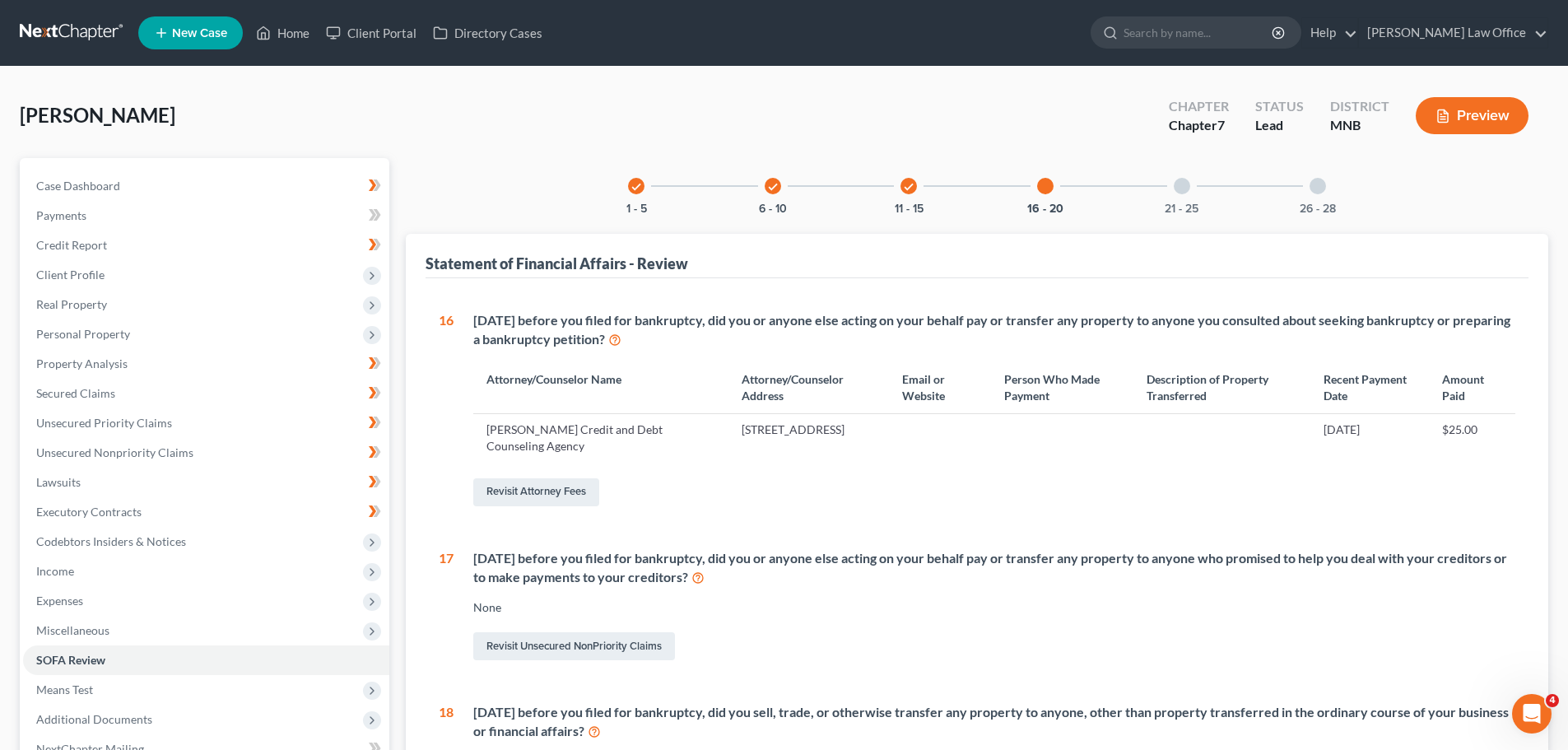
click at [763, 192] on div "check 6 - 10" at bounding box center [772, 185] width 56 height 56
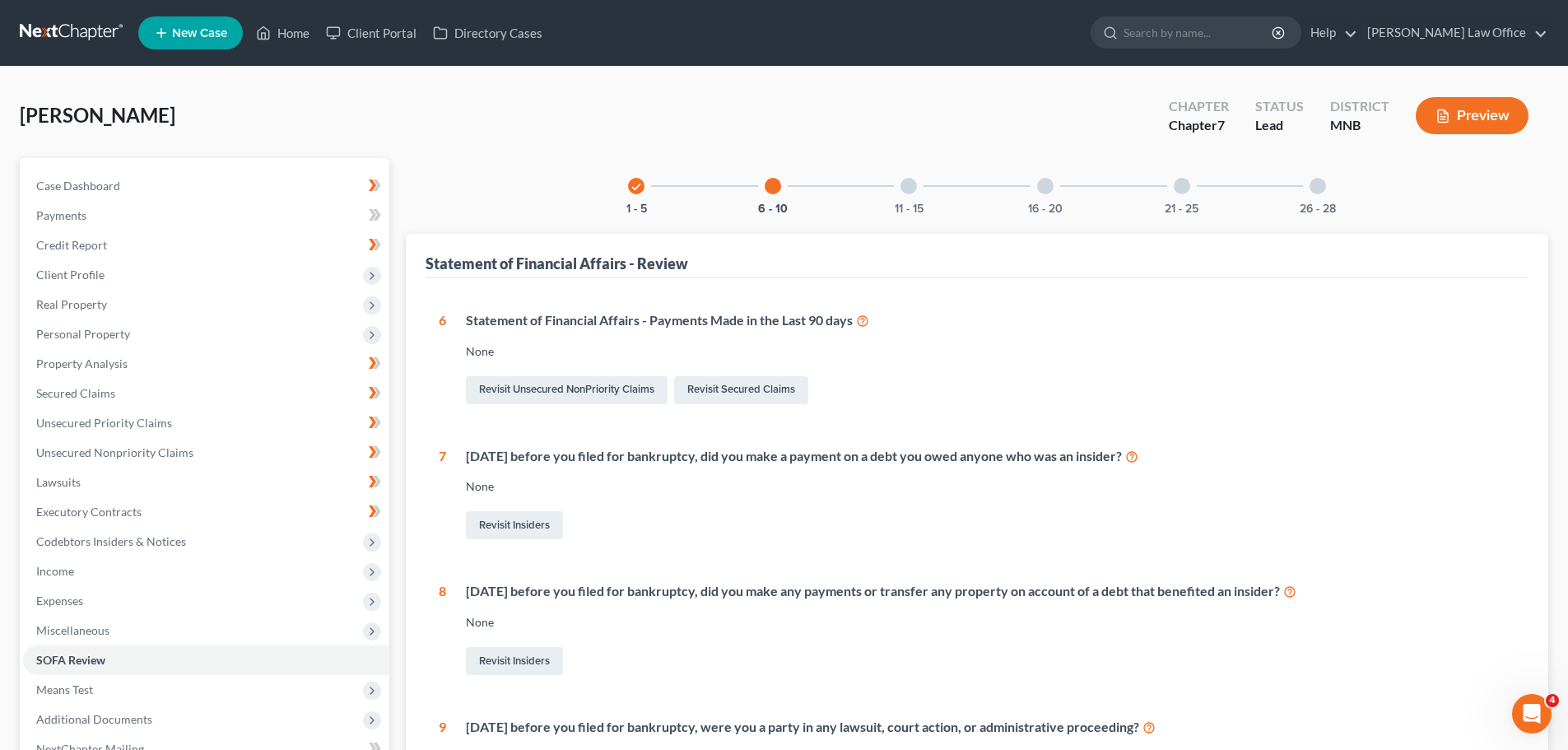
click at [629, 198] on div "check 1 - 5" at bounding box center [636, 185] width 56 height 56
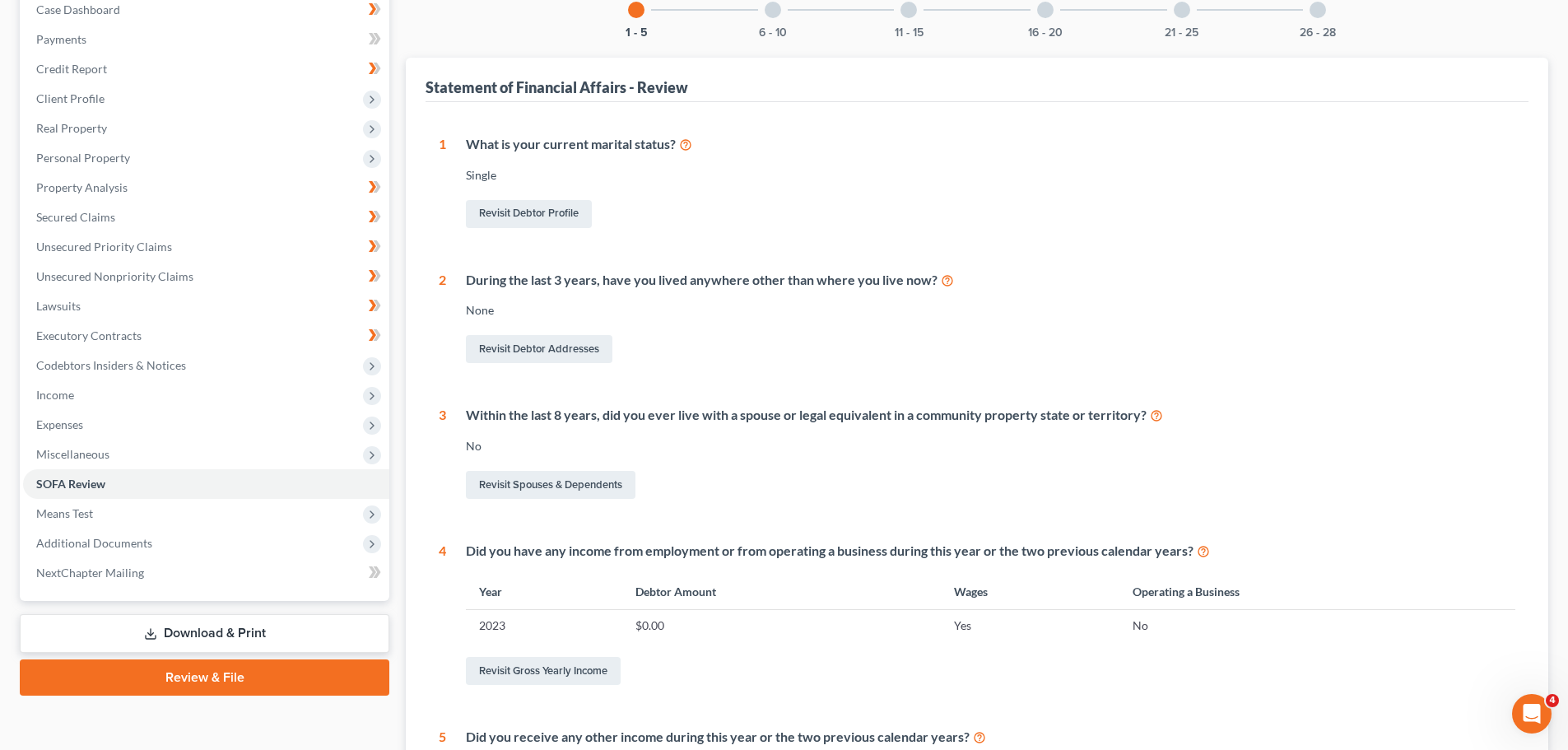
scroll to position [164, 0]
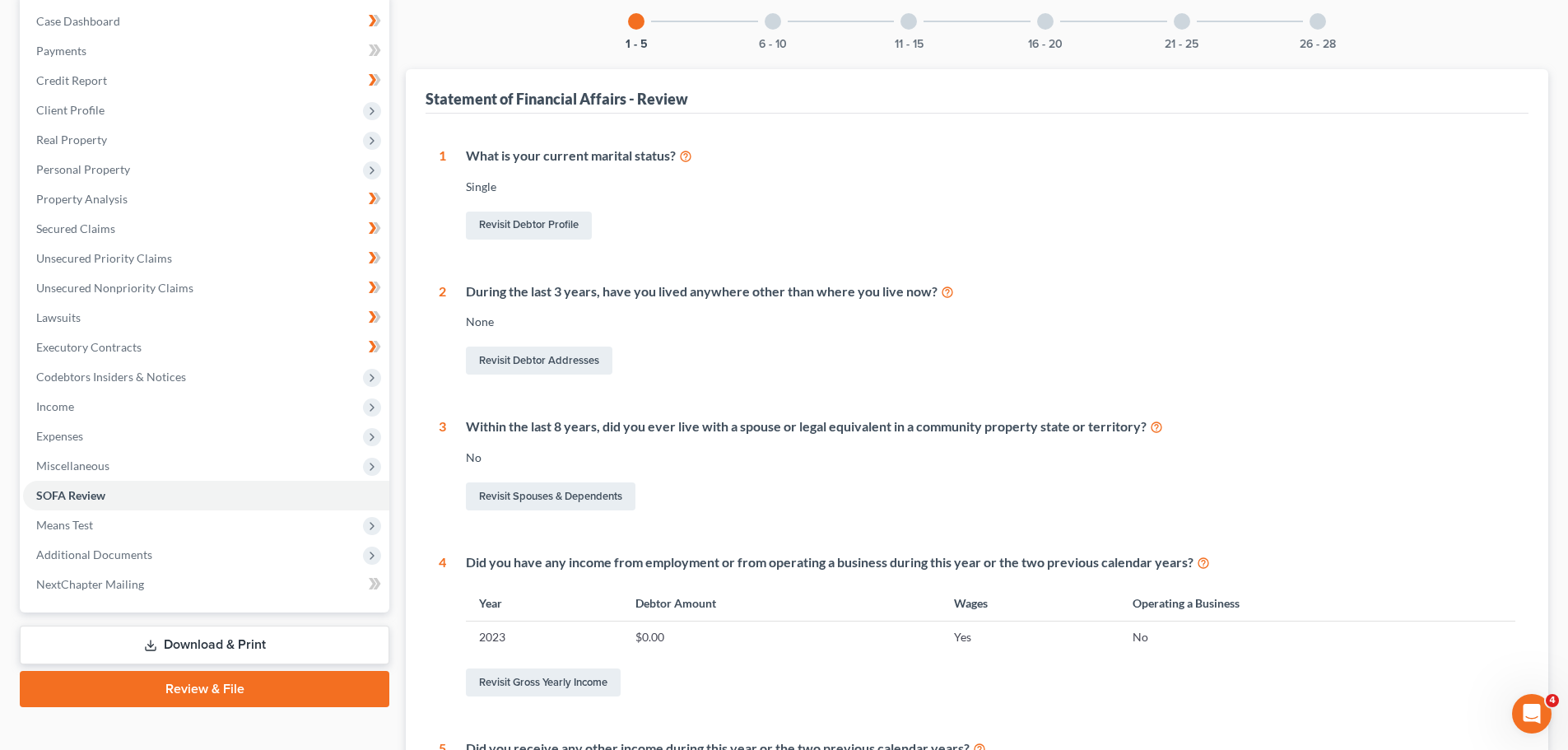
click at [780, 34] on div "6 - 10" at bounding box center [772, 21] width 56 height 56
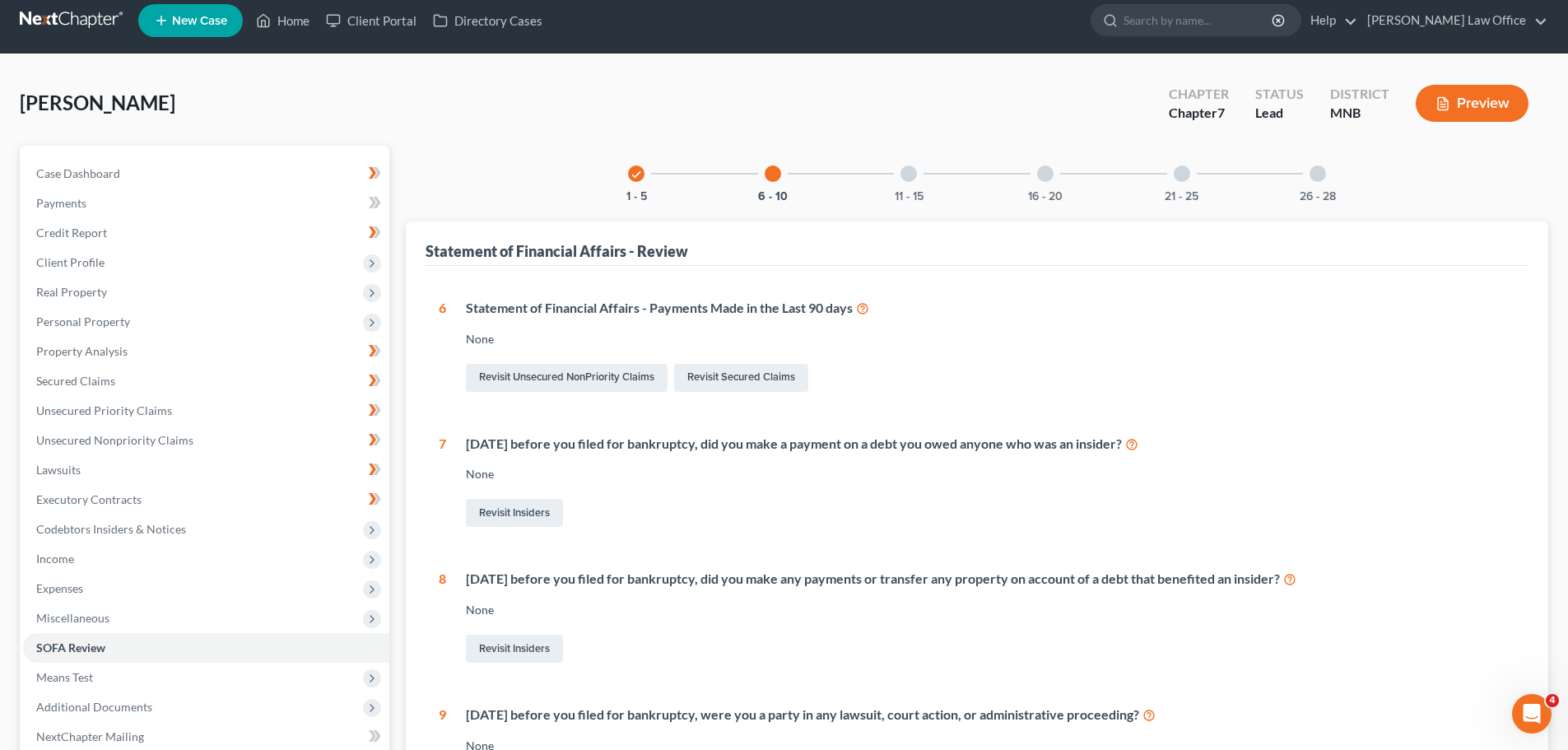
scroll to position [0, 0]
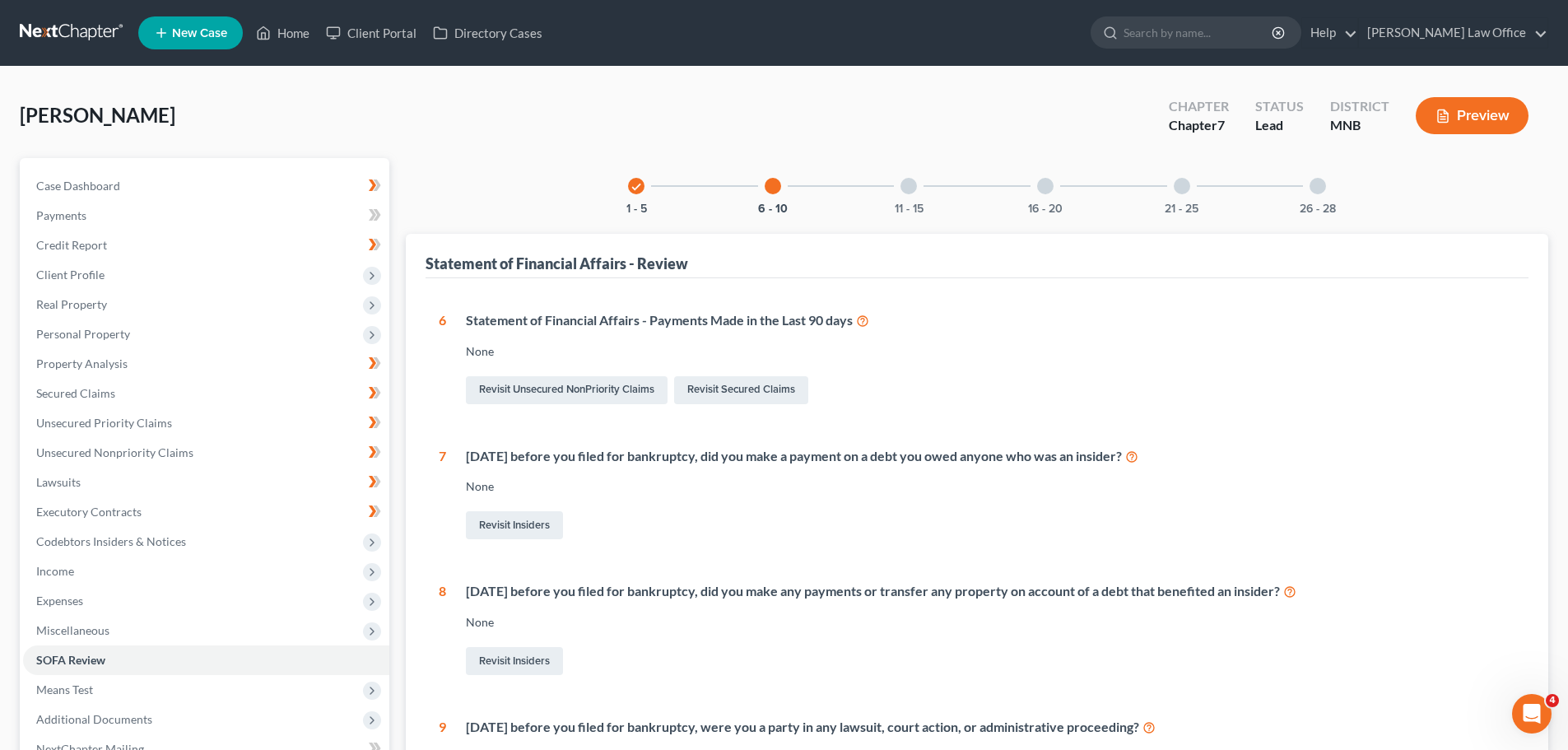
click at [781, 177] on div "6 - 10" at bounding box center [772, 185] width 56 height 56
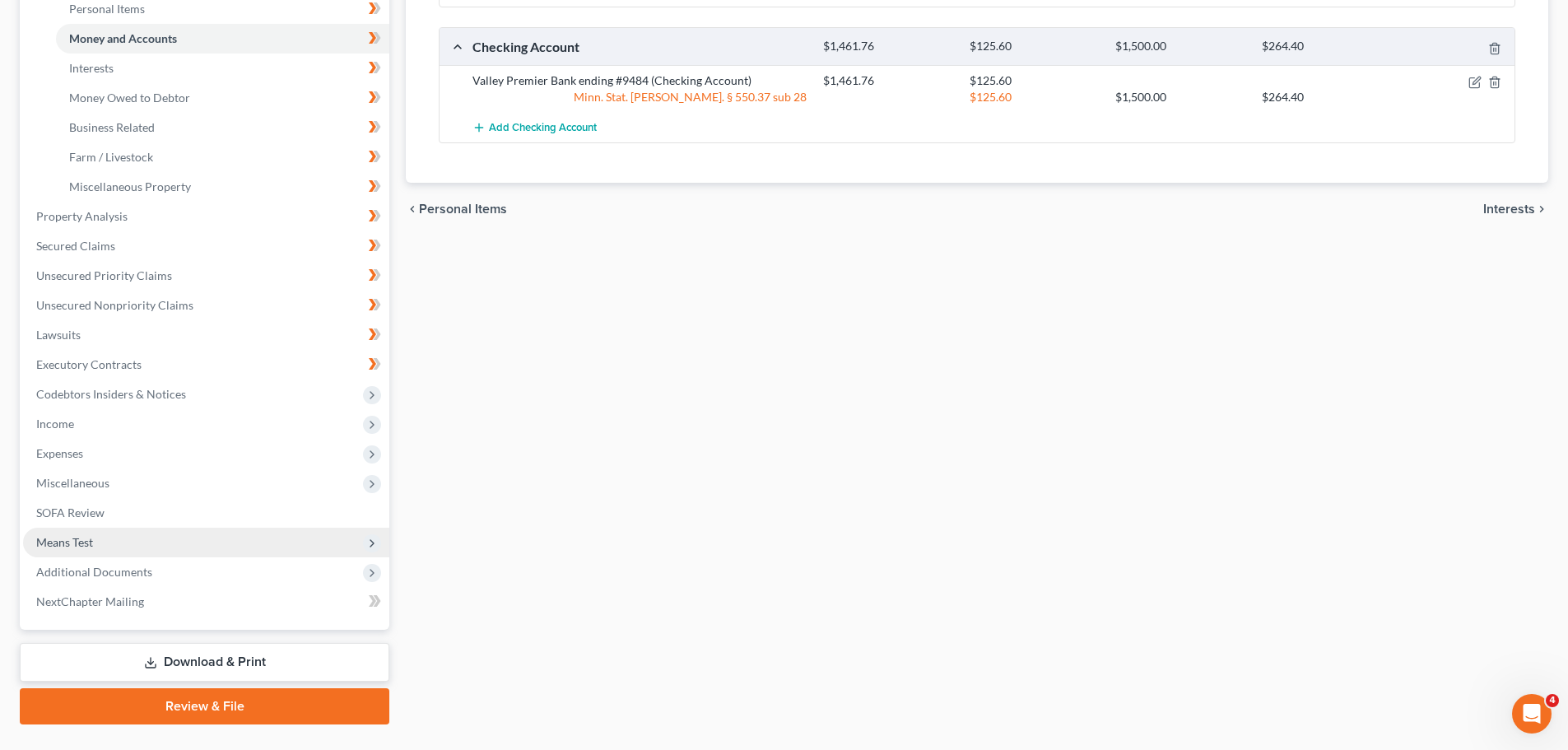
scroll to position [481, 0]
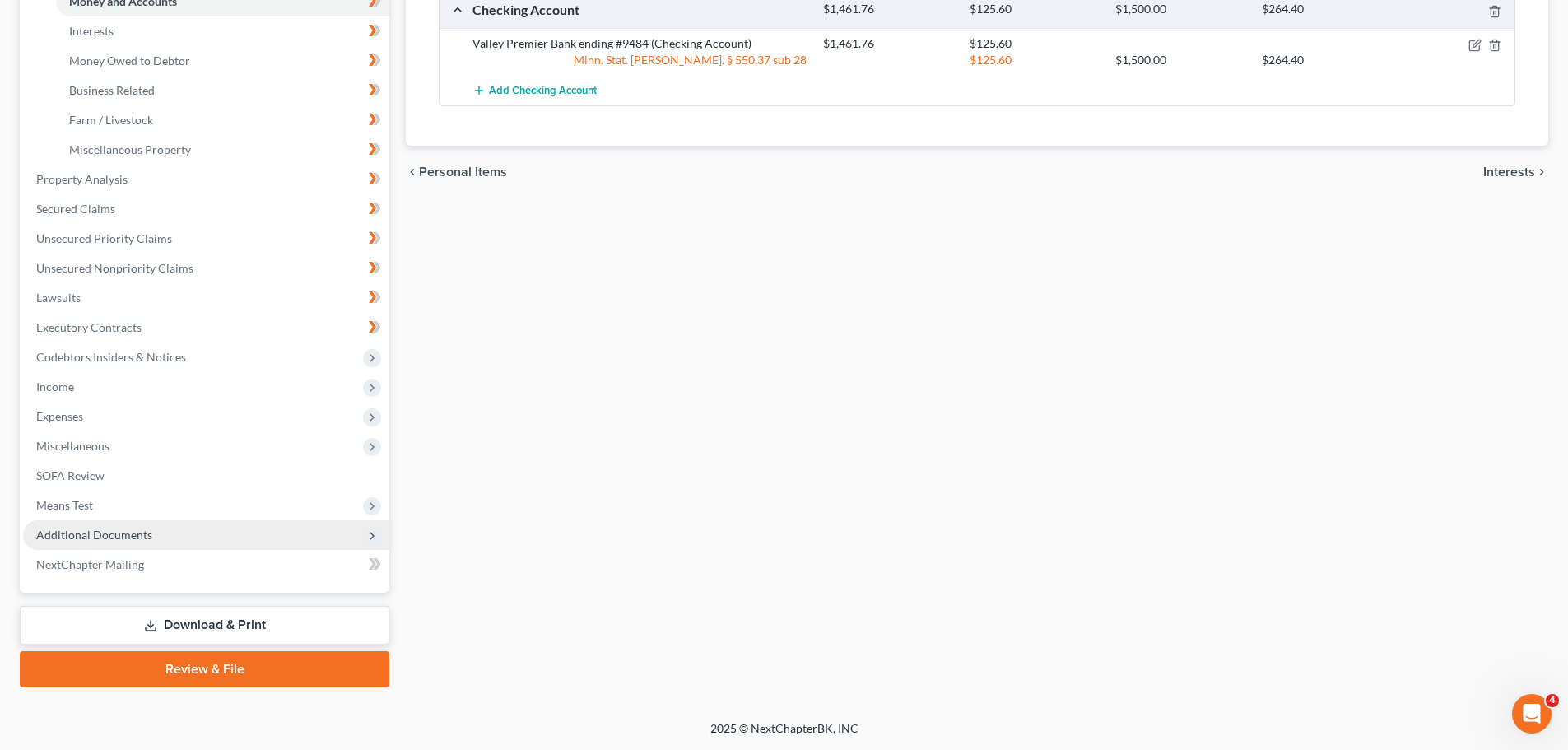
click at [127, 537] on span "Additional Documents" at bounding box center [95, 535] width 116 height 14
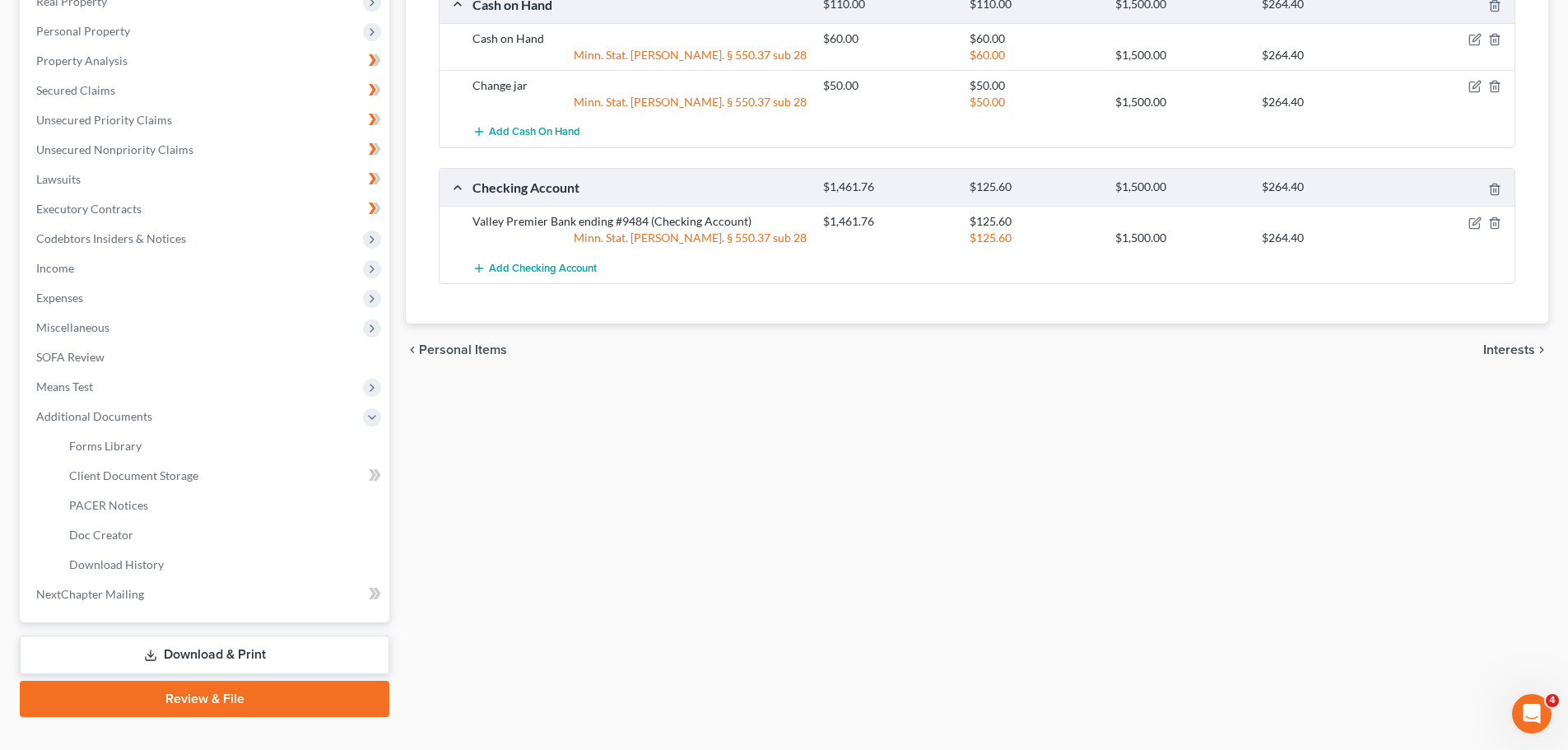
scroll to position [333, 0]
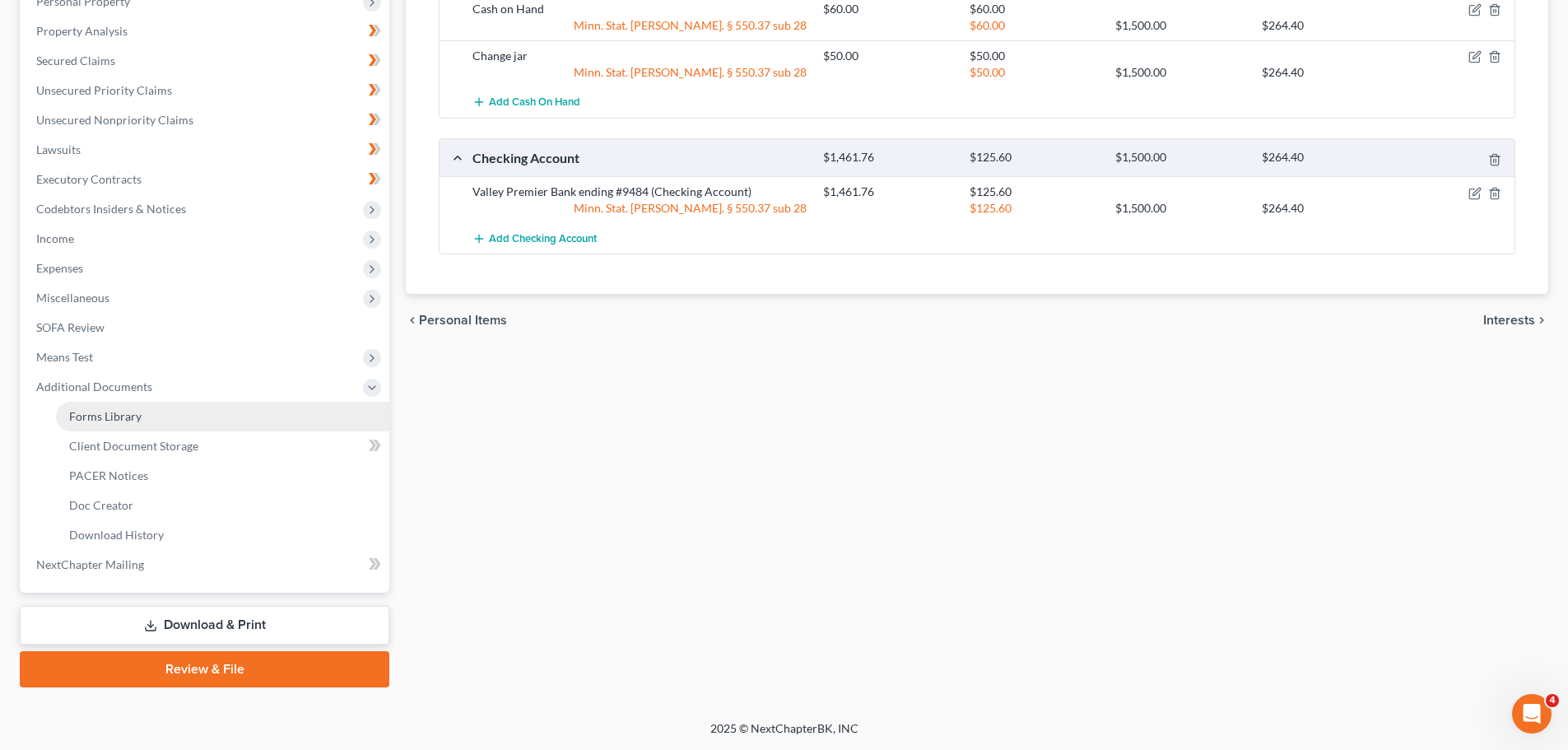
click at [101, 414] on span "Forms Library" at bounding box center [105, 416] width 72 height 14
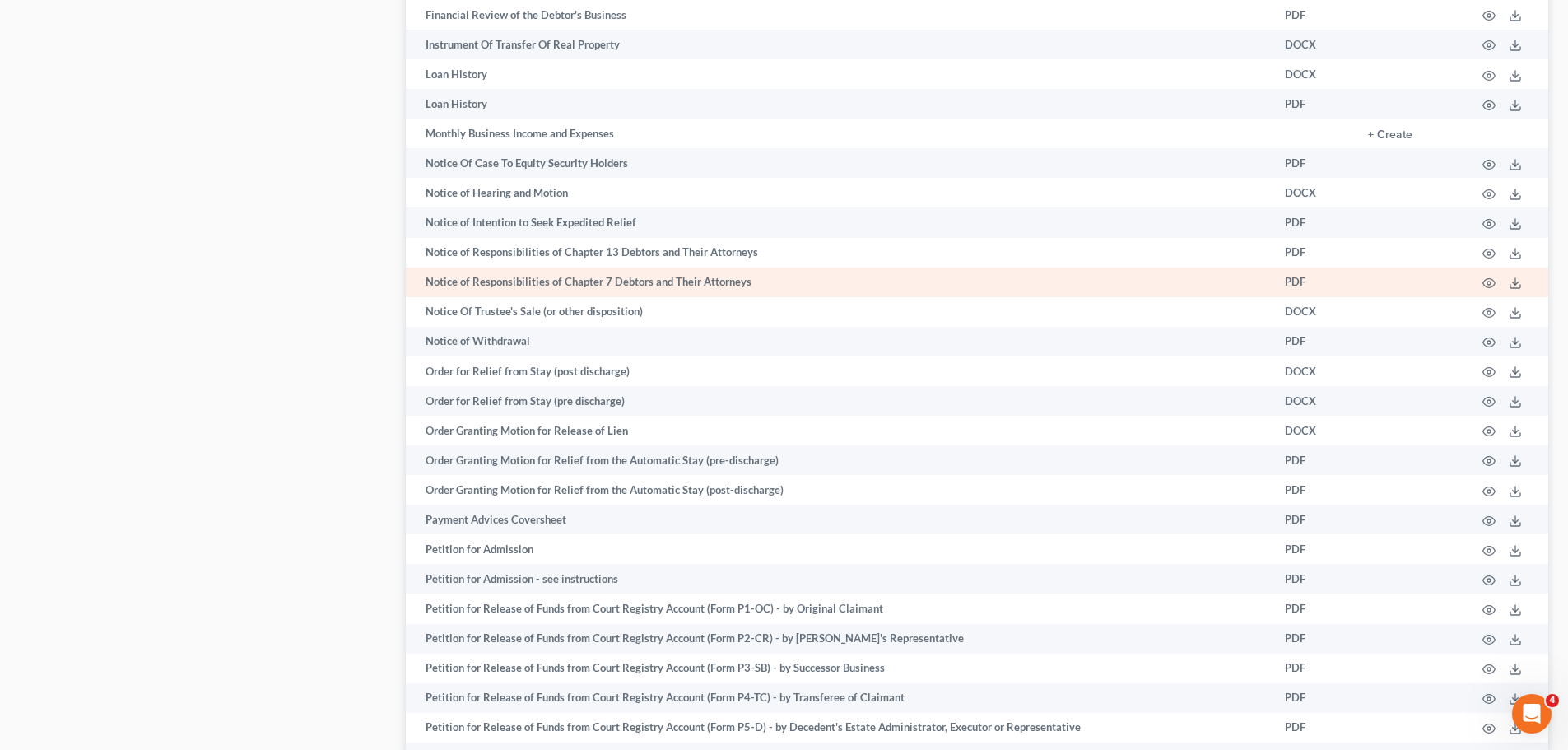
scroll to position [1317, 0]
click at [1490, 283] on circle "button" at bounding box center [1489, 282] width 3 height 3
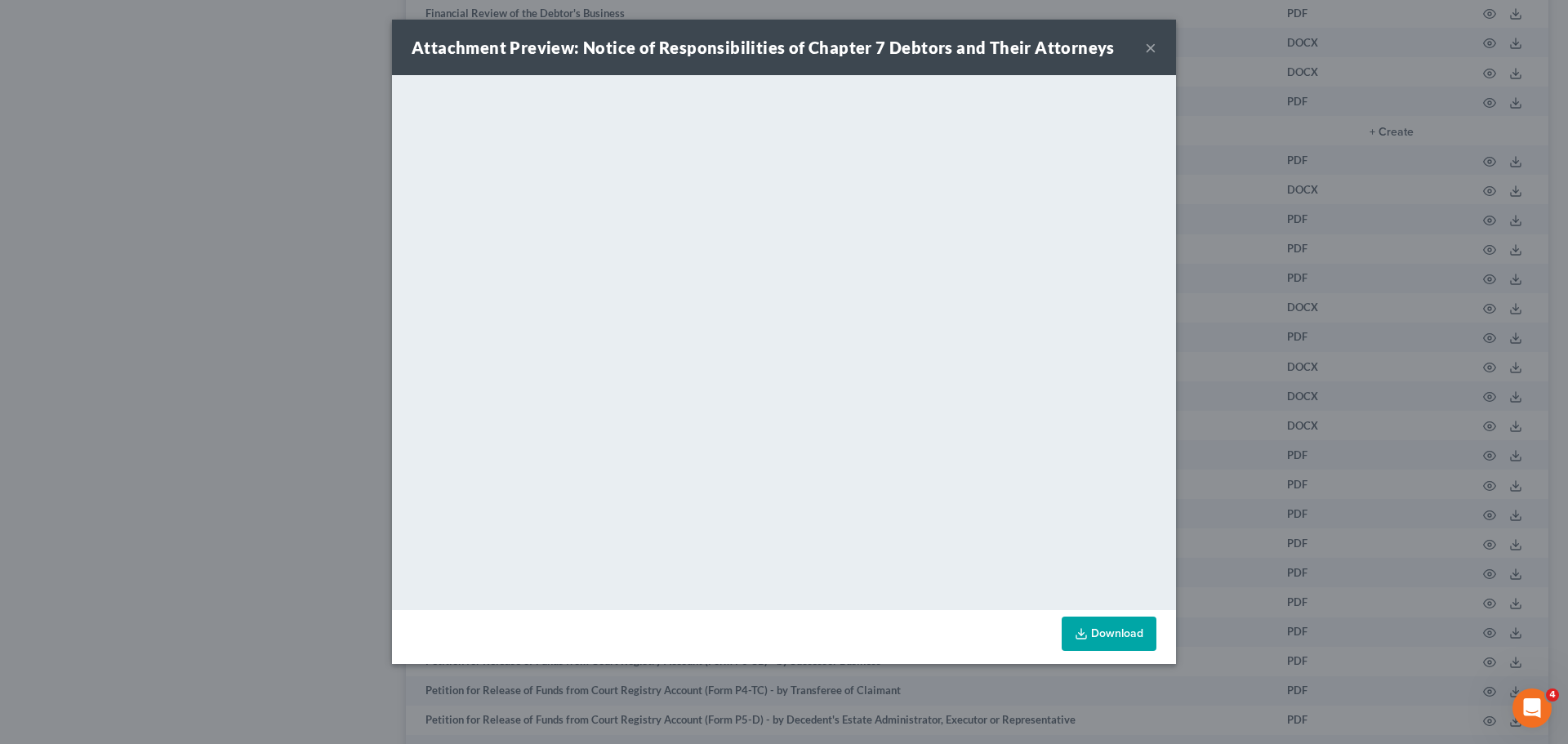
drag, startPoint x: 1146, startPoint y: 44, endPoint x: 1148, endPoint y: 55, distance: 11.2
click at [1150, 48] on button "×" at bounding box center [1150, 48] width 12 height 20
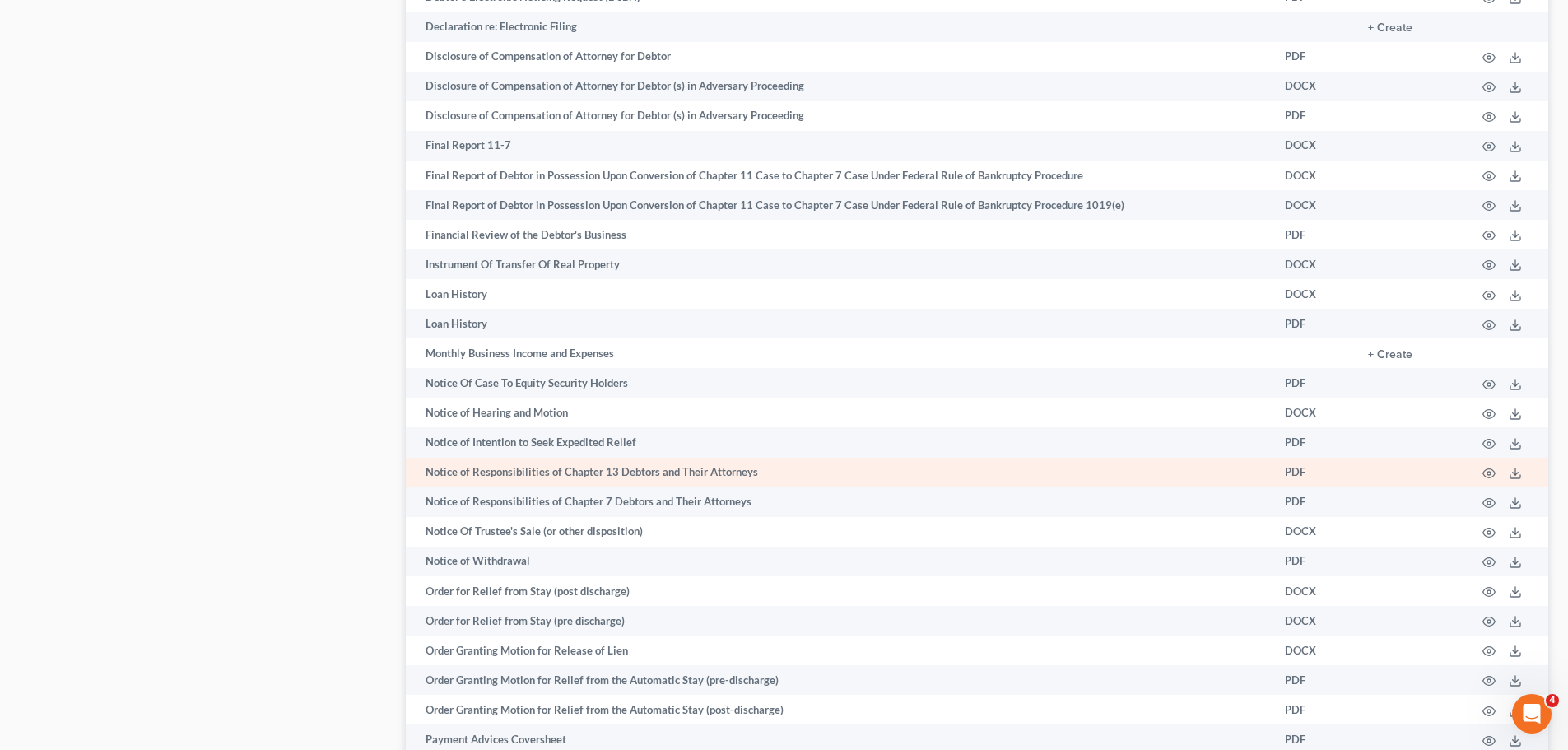
scroll to position [1153, 0]
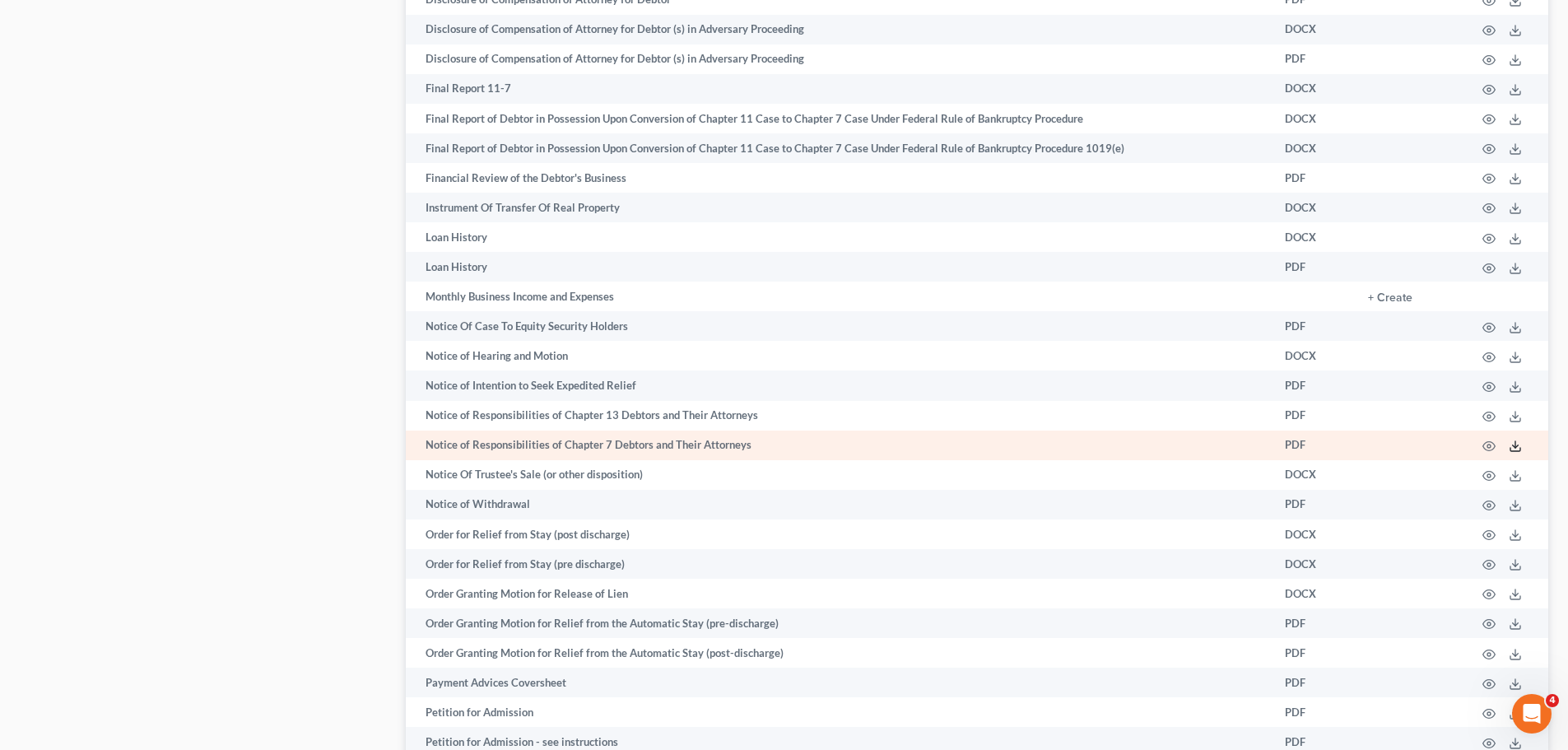
click at [1509, 447] on icon at bounding box center [1515, 446] width 13 height 13
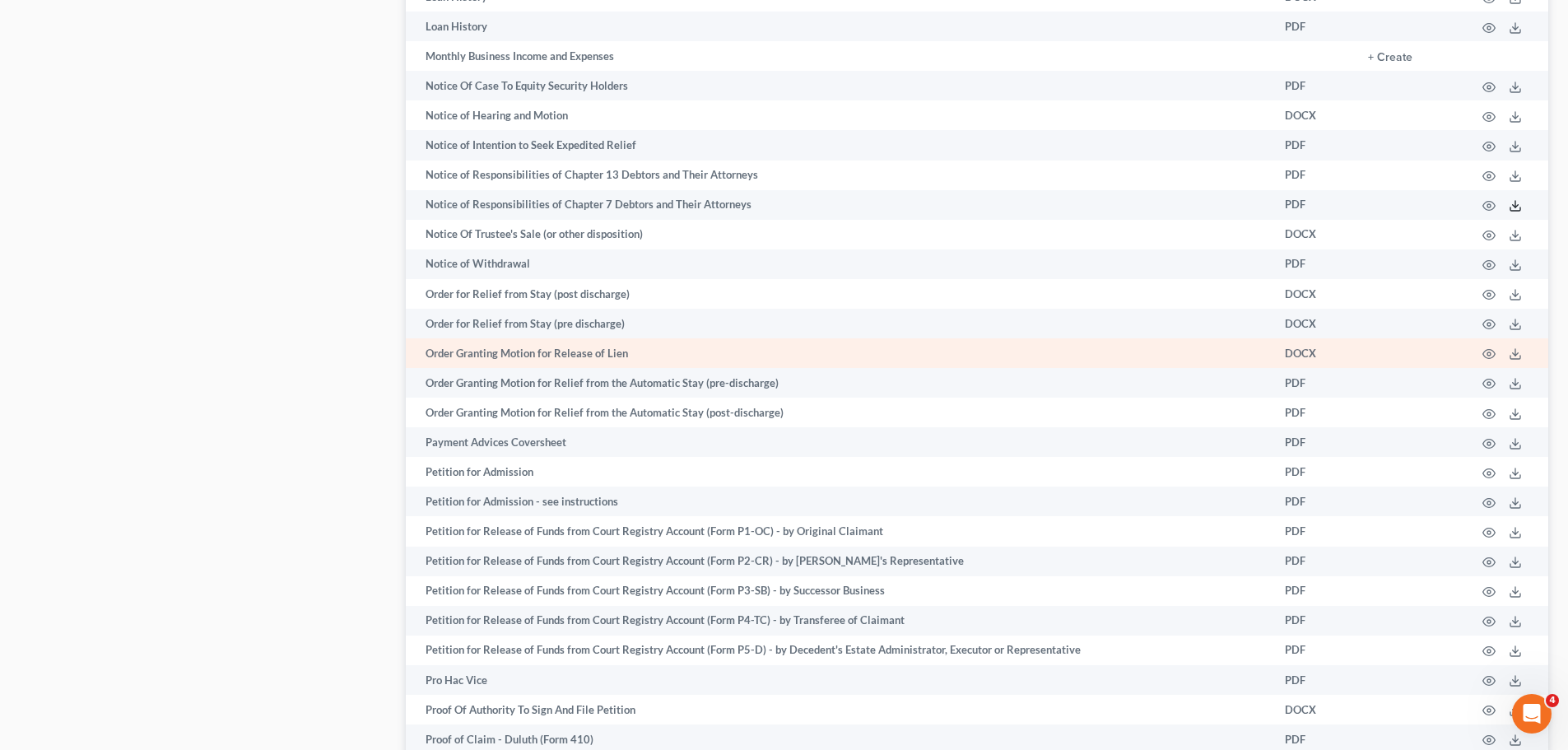
scroll to position [1400, 0]
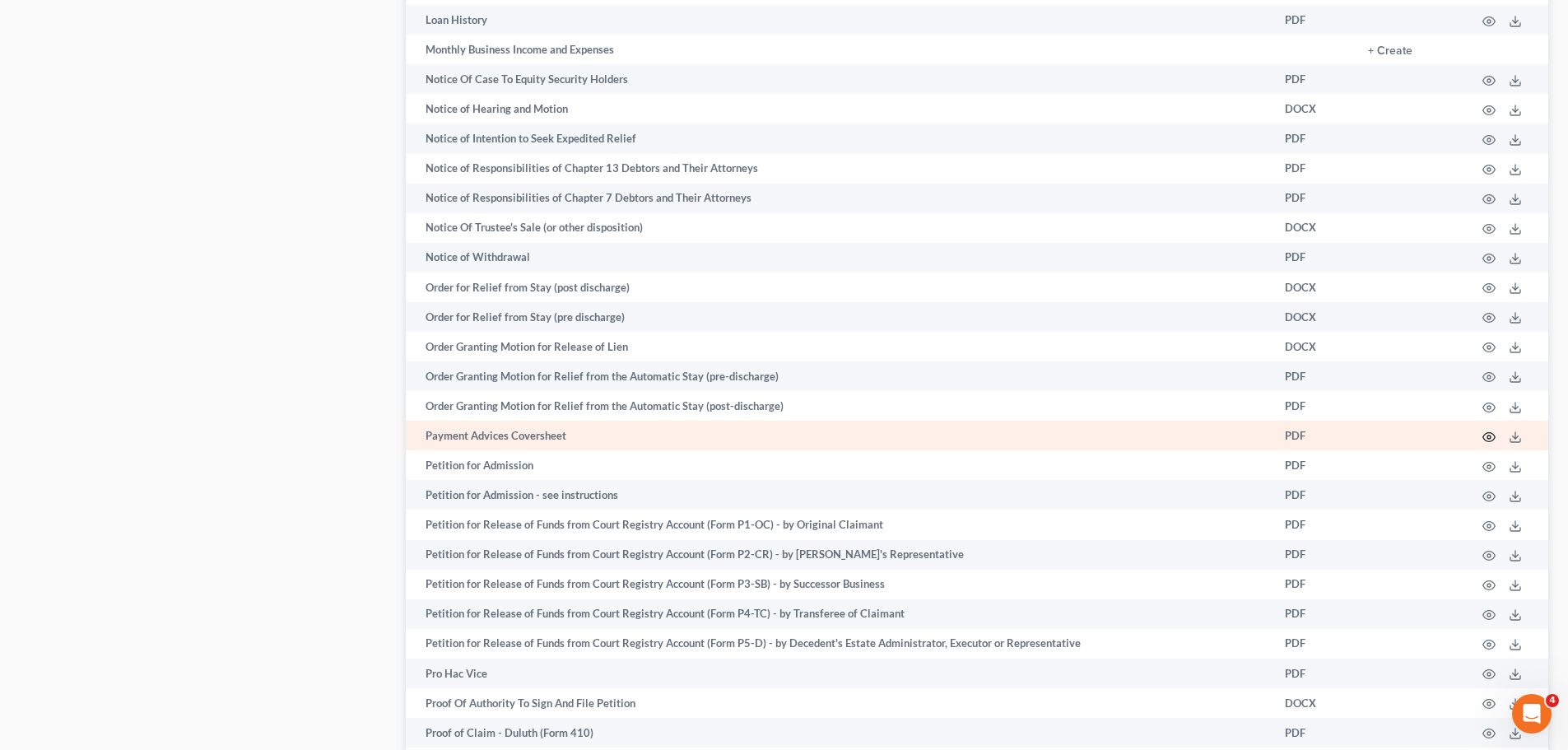
click at [1494, 434] on icon "button" at bounding box center [1489, 438] width 13 height 13
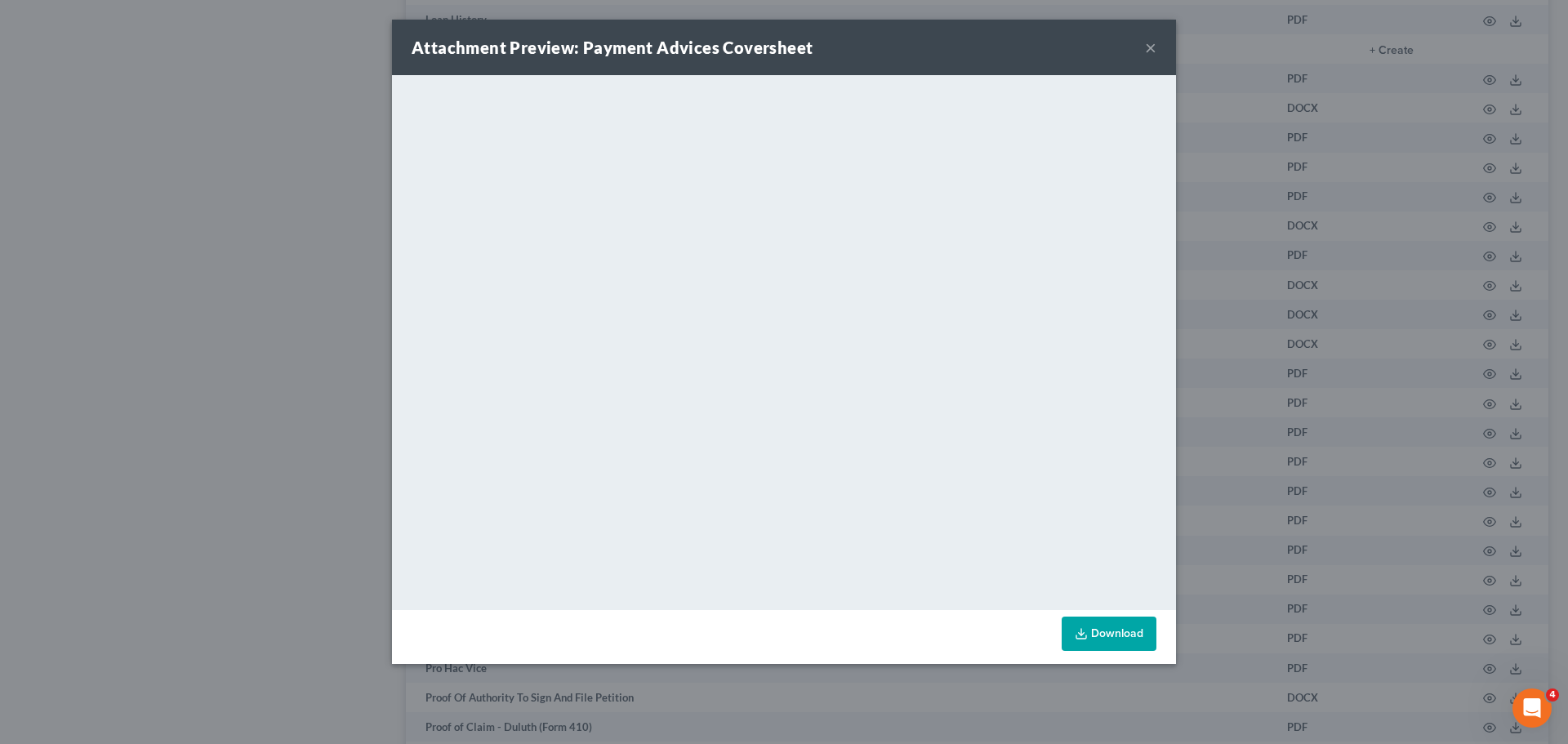
click at [1148, 47] on button "×" at bounding box center [1150, 48] width 12 height 20
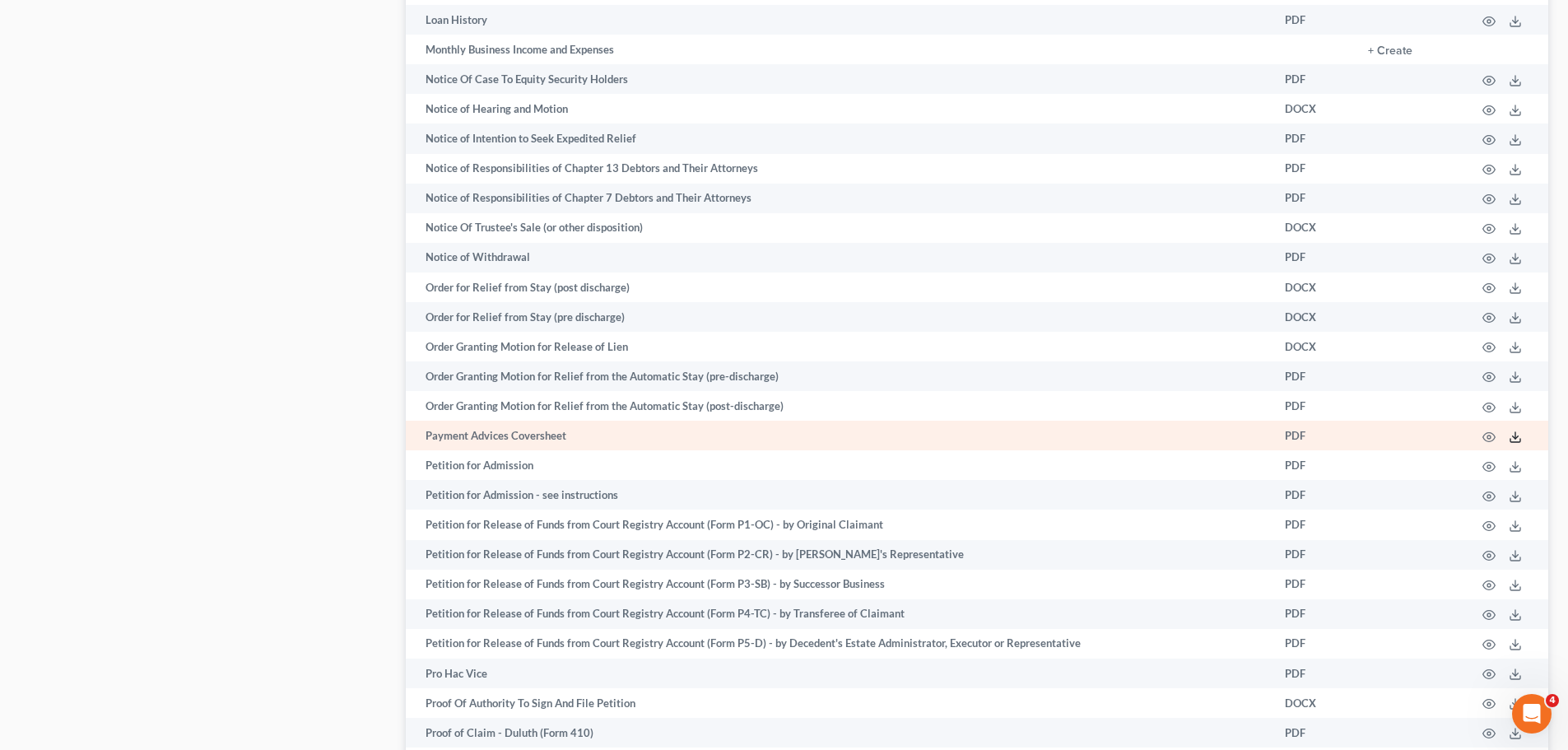
click at [1515, 434] on line at bounding box center [1515, 436] width 0 height 7
